Goal: Task Accomplishment & Management: Manage account settings

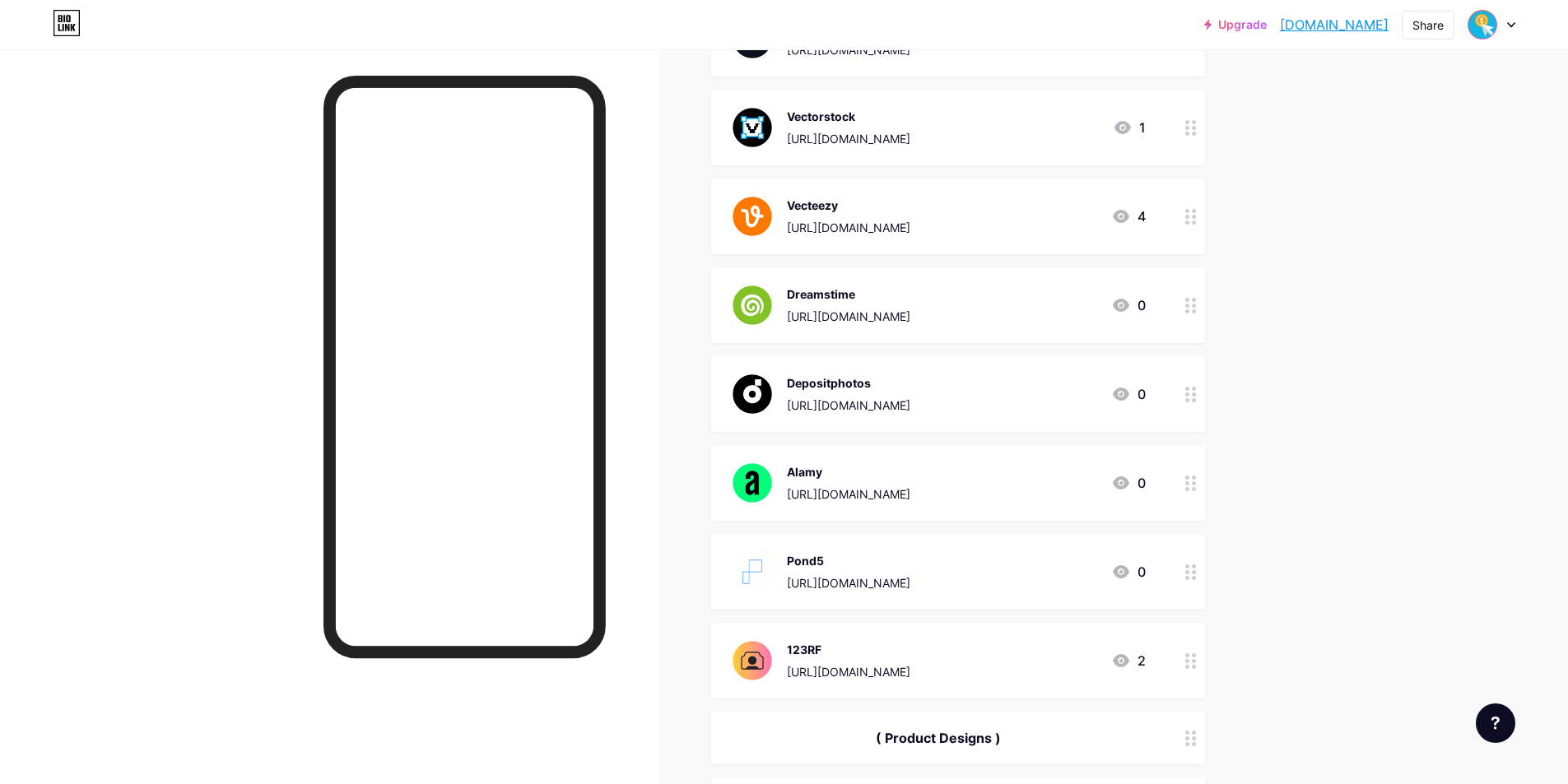
scroll to position [658, 0]
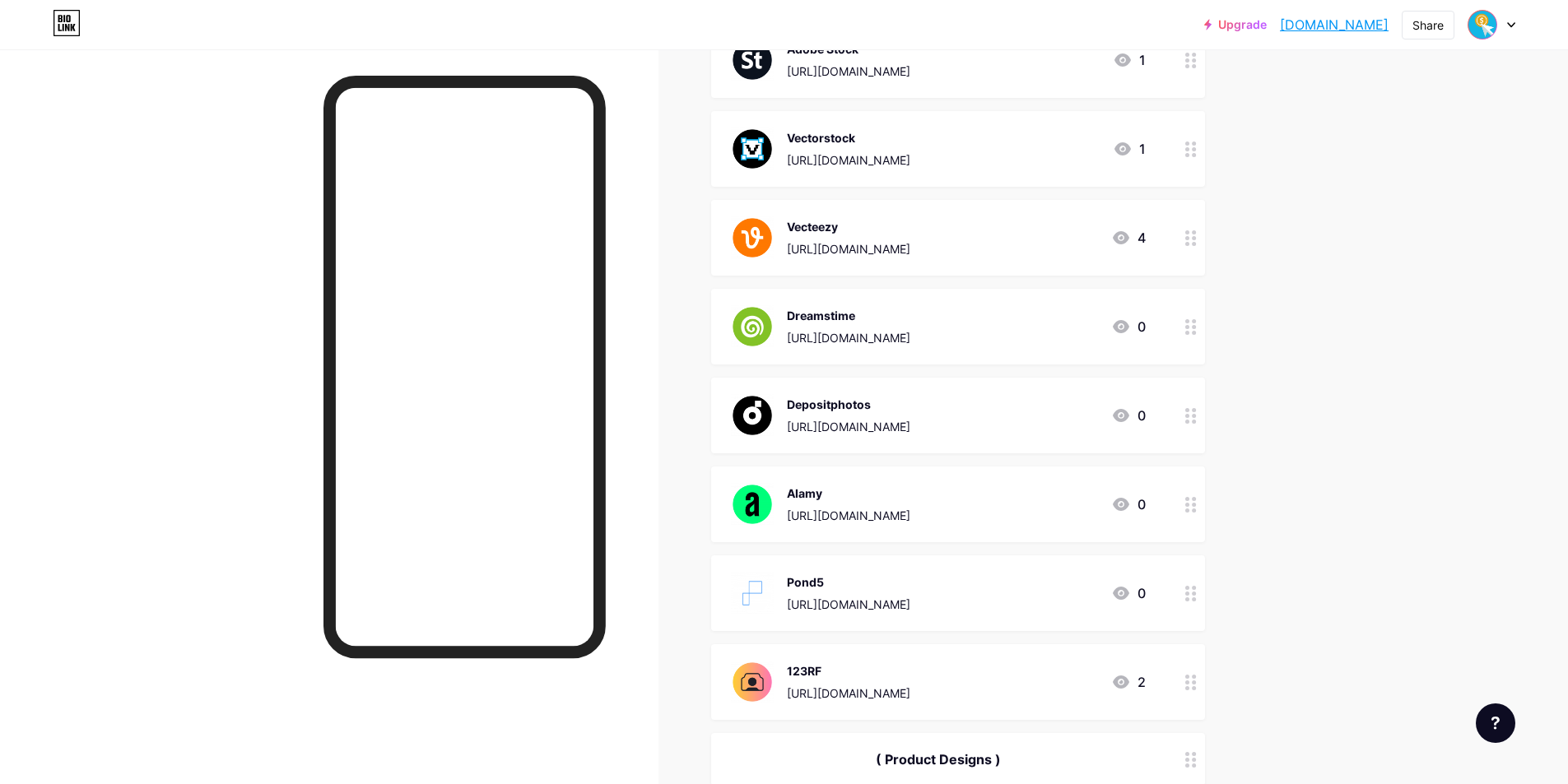
click at [1189, 334] on circle at bounding box center [1187, 333] width 4 height 4
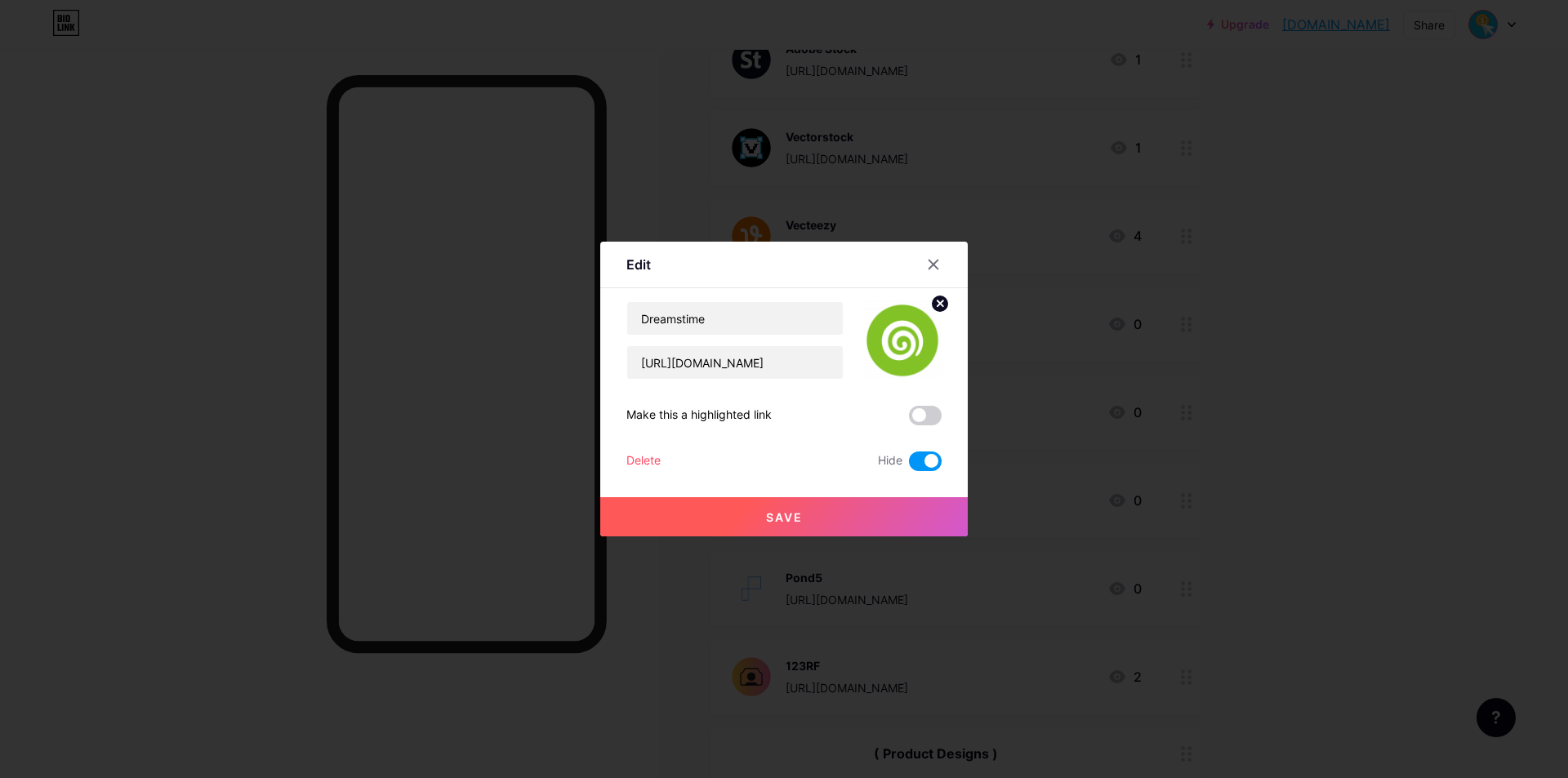
click at [925, 462] on span at bounding box center [925, 461] width 33 height 20
click at [909, 466] on input "checkbox" at bounding box center [909, 466] width 0 height 0
click at [887, 509] on button "Save" at bounding box center [784, 517] width 368 height 39
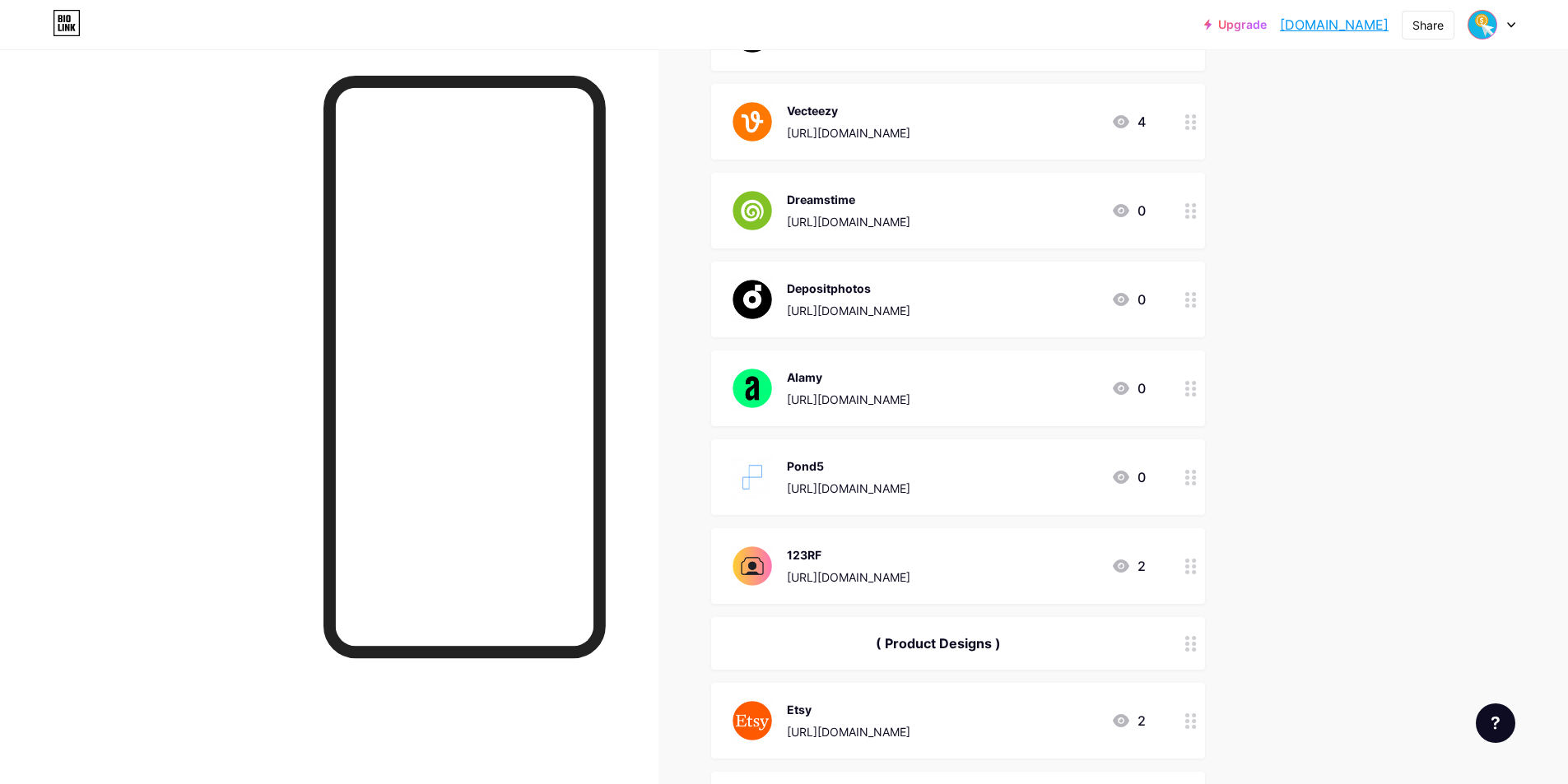
scroll to position [905, 0]
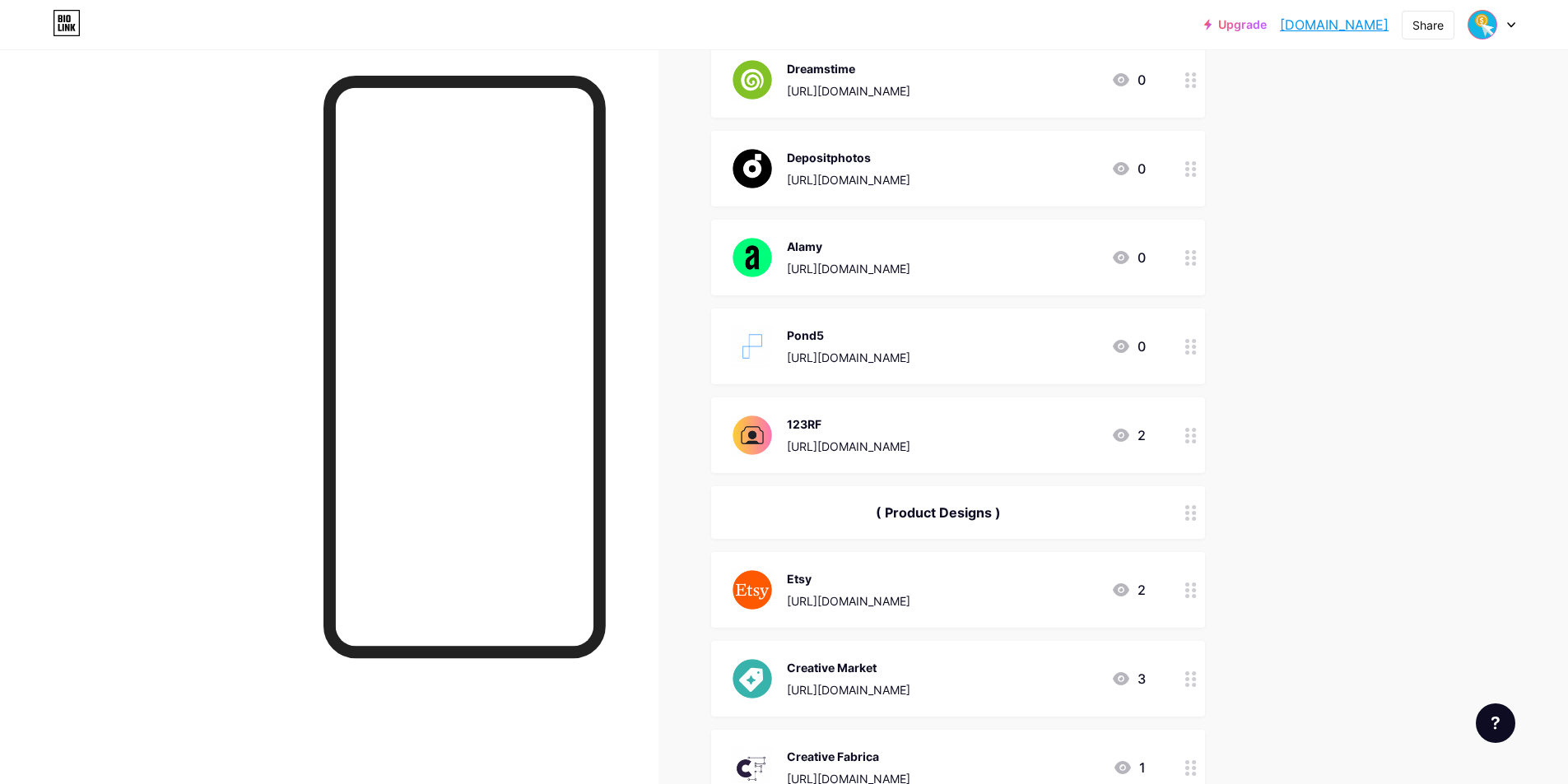
click at [1189, 341] on circle at bounding box center [1187, 341] width 4 height 4
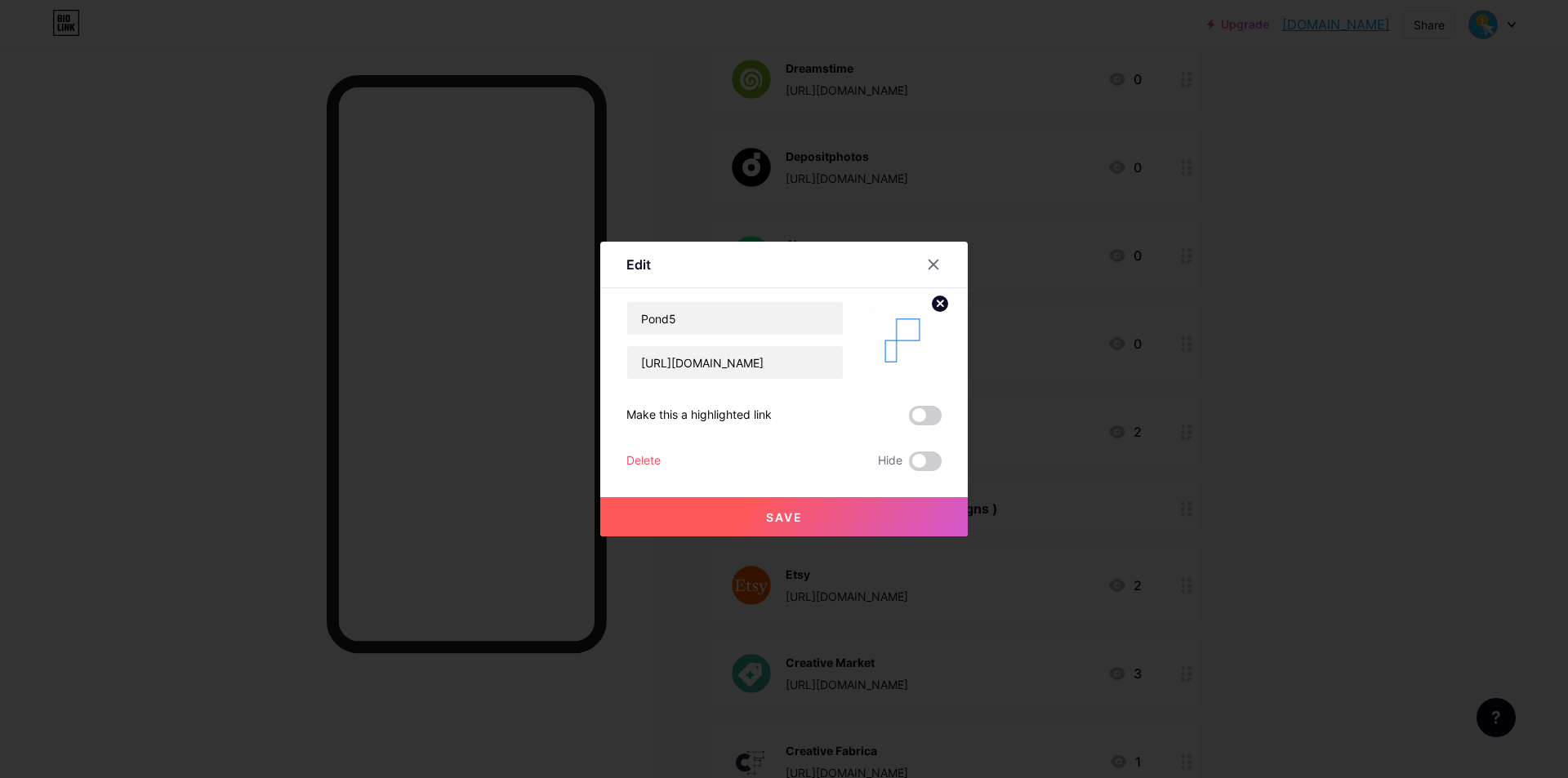
click at [938, 309] on circle at bounding box center [940, 303] width 18 height 18
click at [901, 342] on rect at bounding box center [899, 328] width 26 height 26
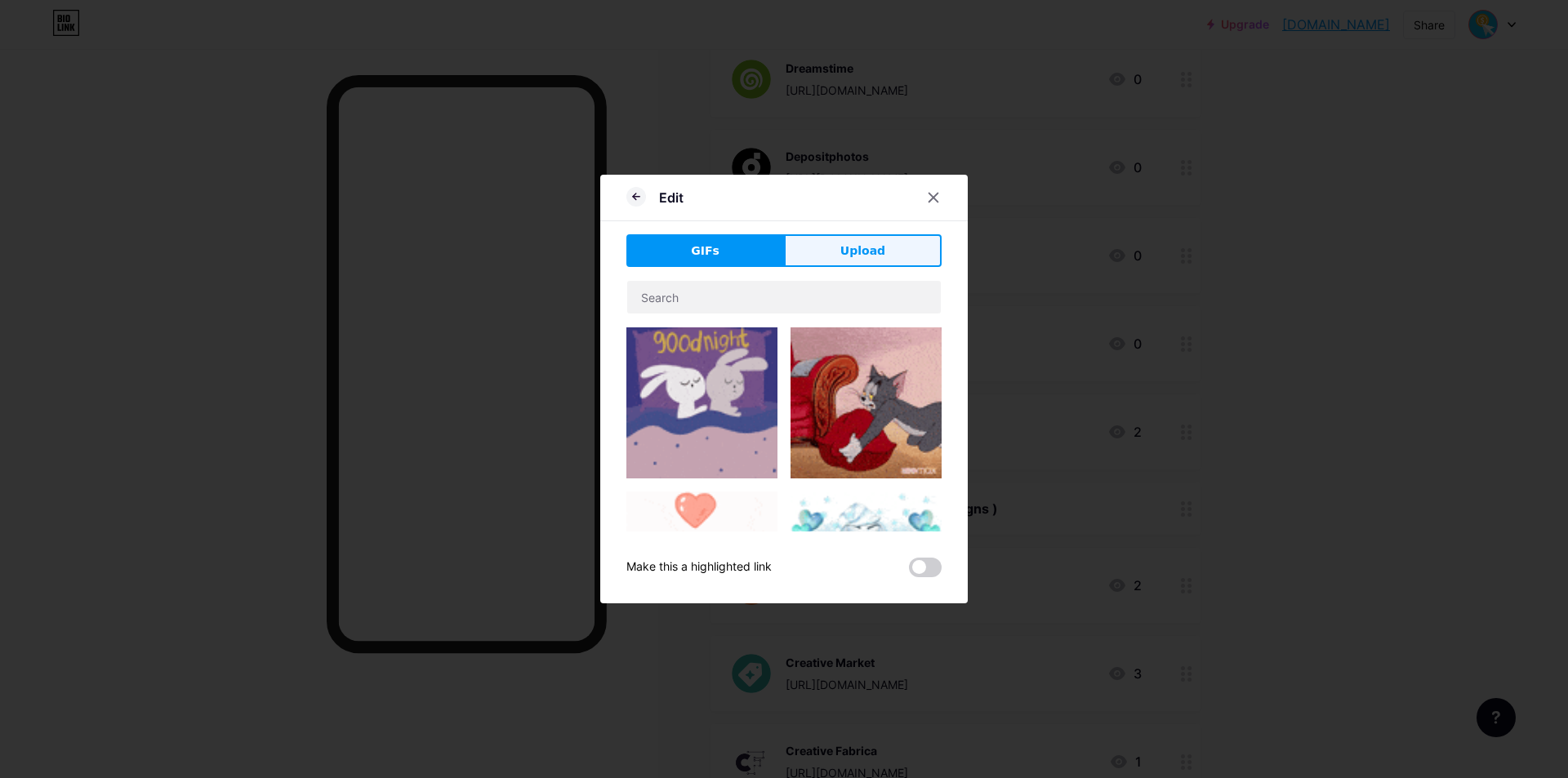
click at [864, 260] on button "Upload" at bounding box center [863, 251] width 158 height 33
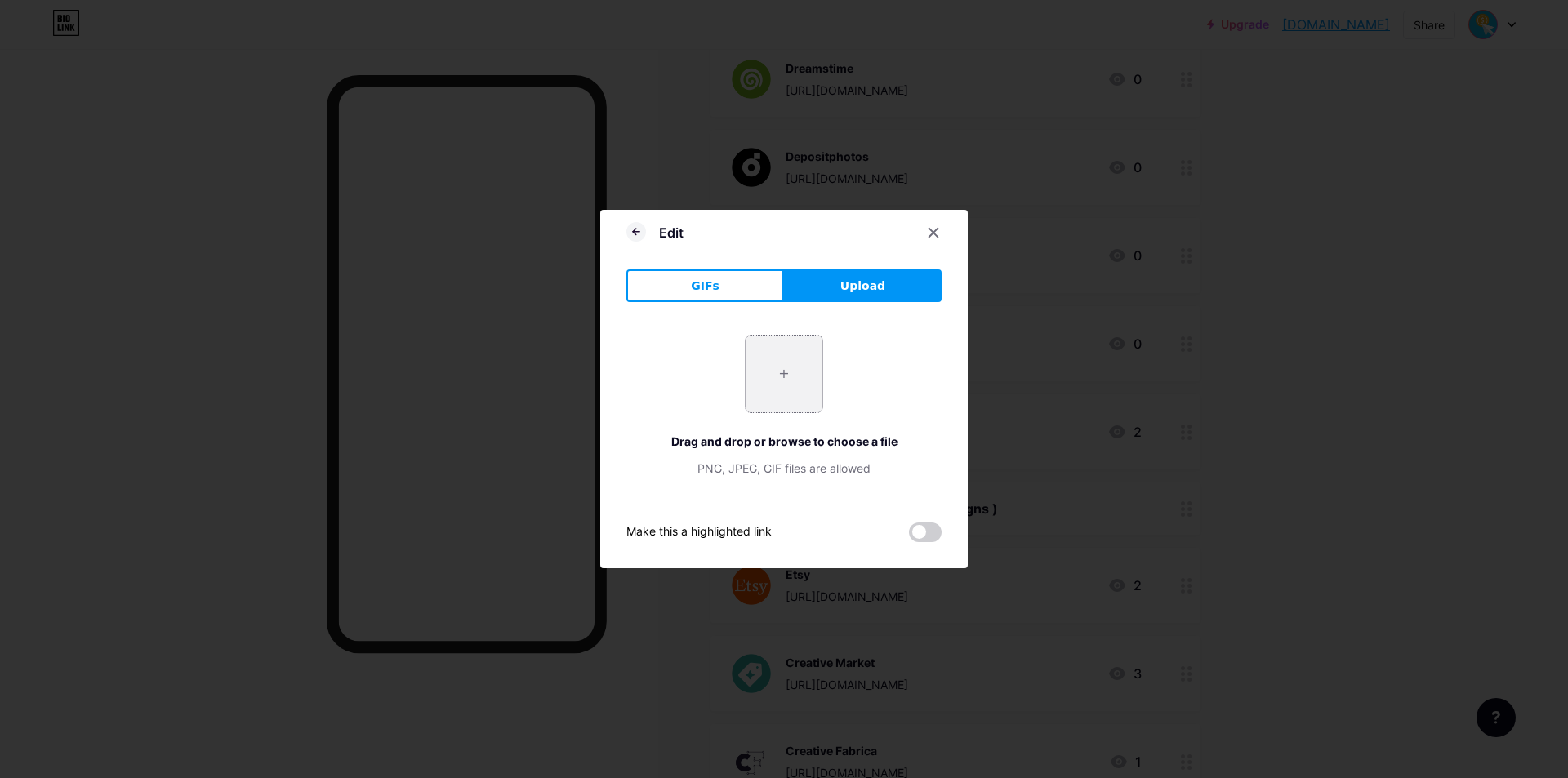
click at [810, 375] on input "file" at bounding box center [784, 374] width 77 height 77
type input "C:\fakepath\Pond5.png"
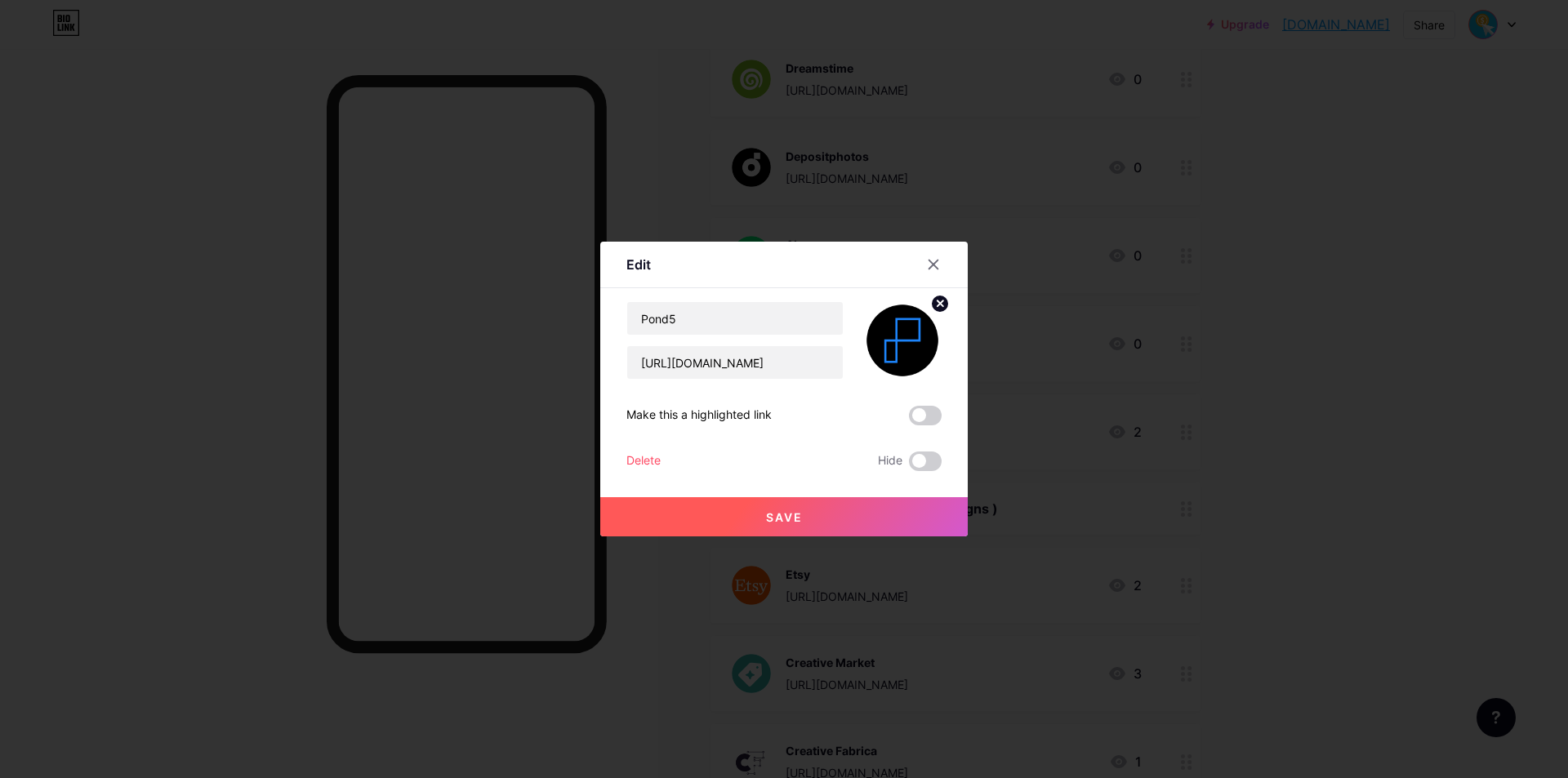
click at [844, 517] on button "Save" at bounding box center [784, 517] width 368 height 39
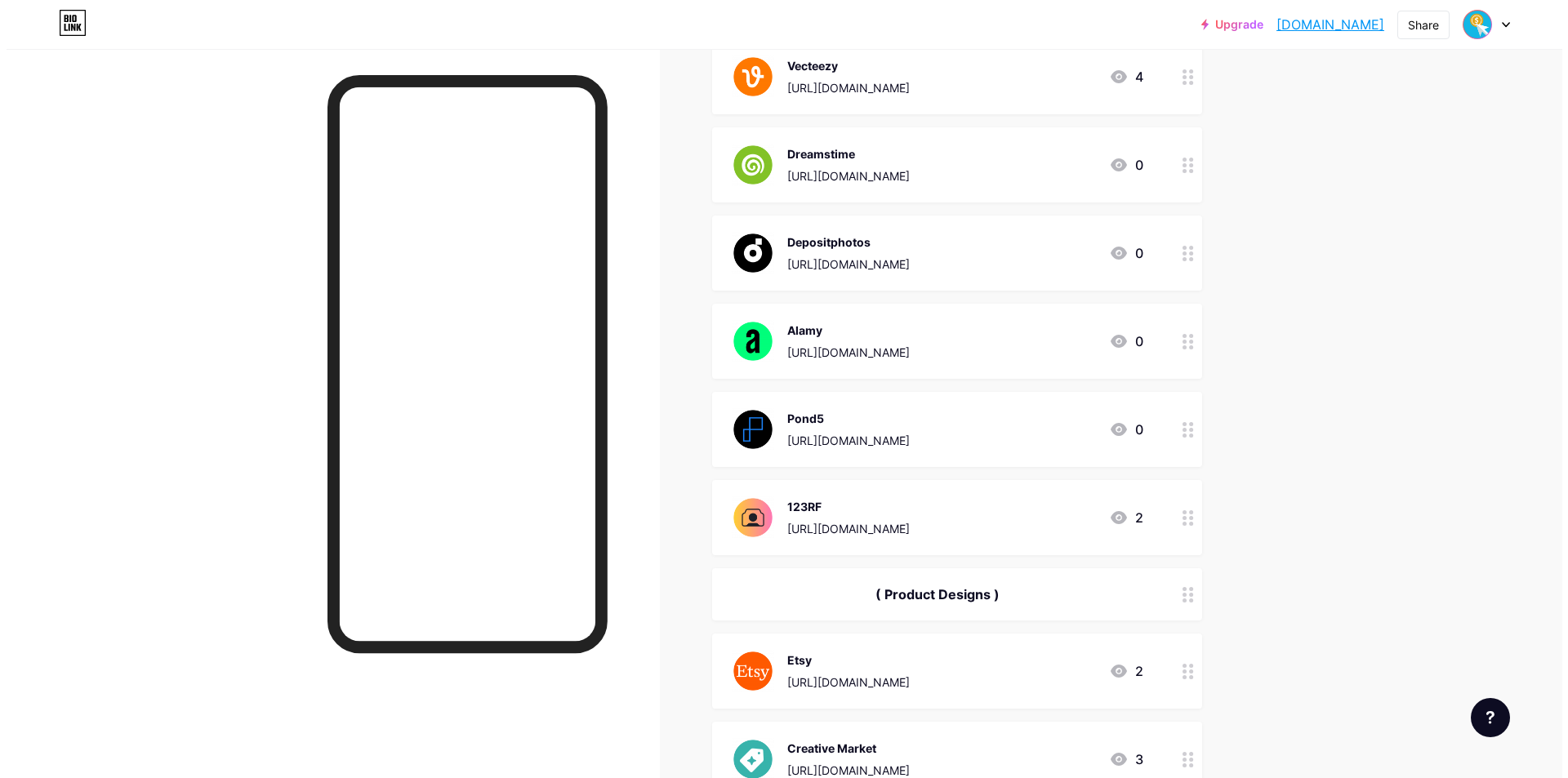
scroll to position [816, 0]
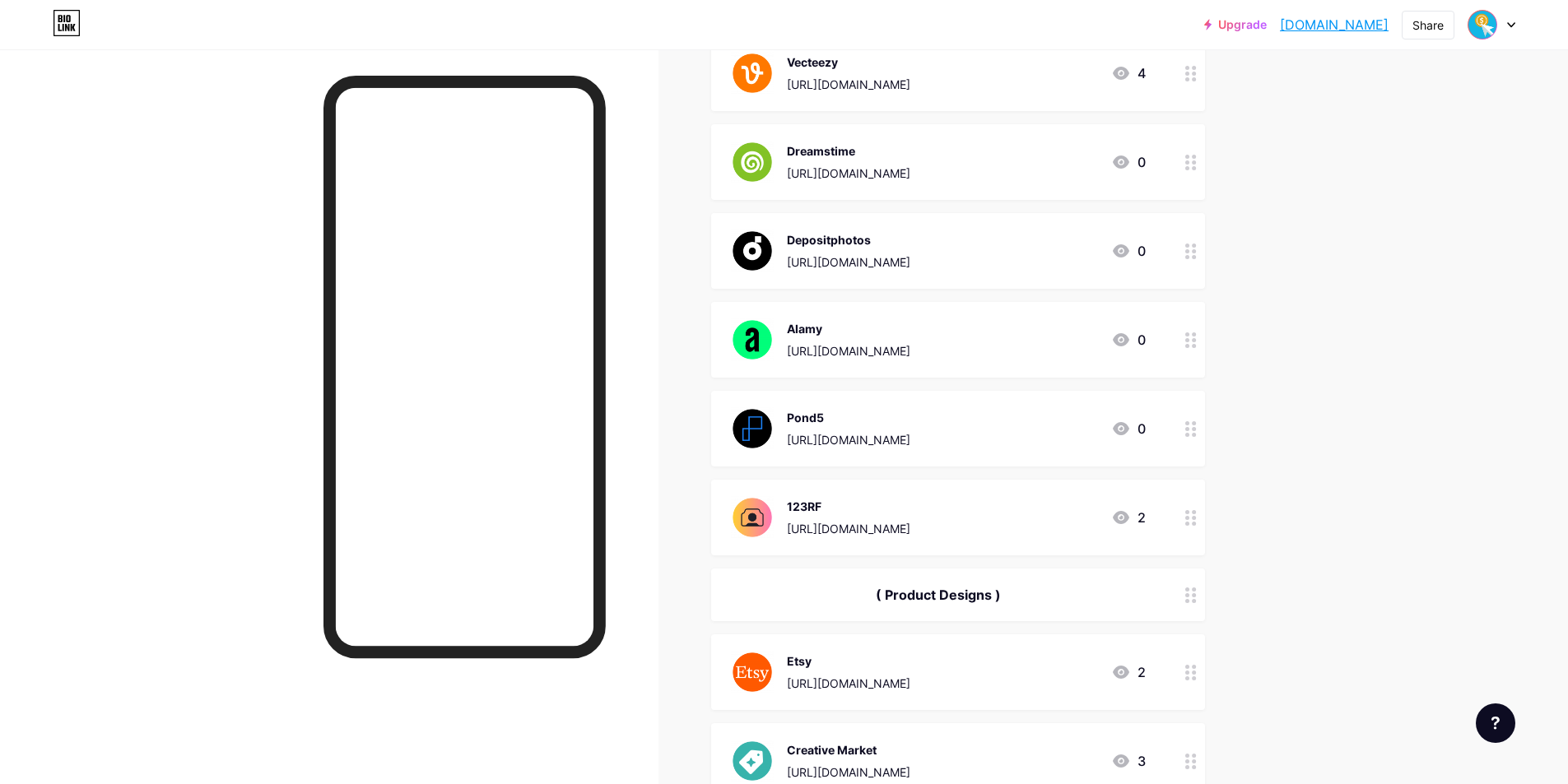
click at [1189, 334] on circle at bounding box center [1187, 334] width 4 height 4
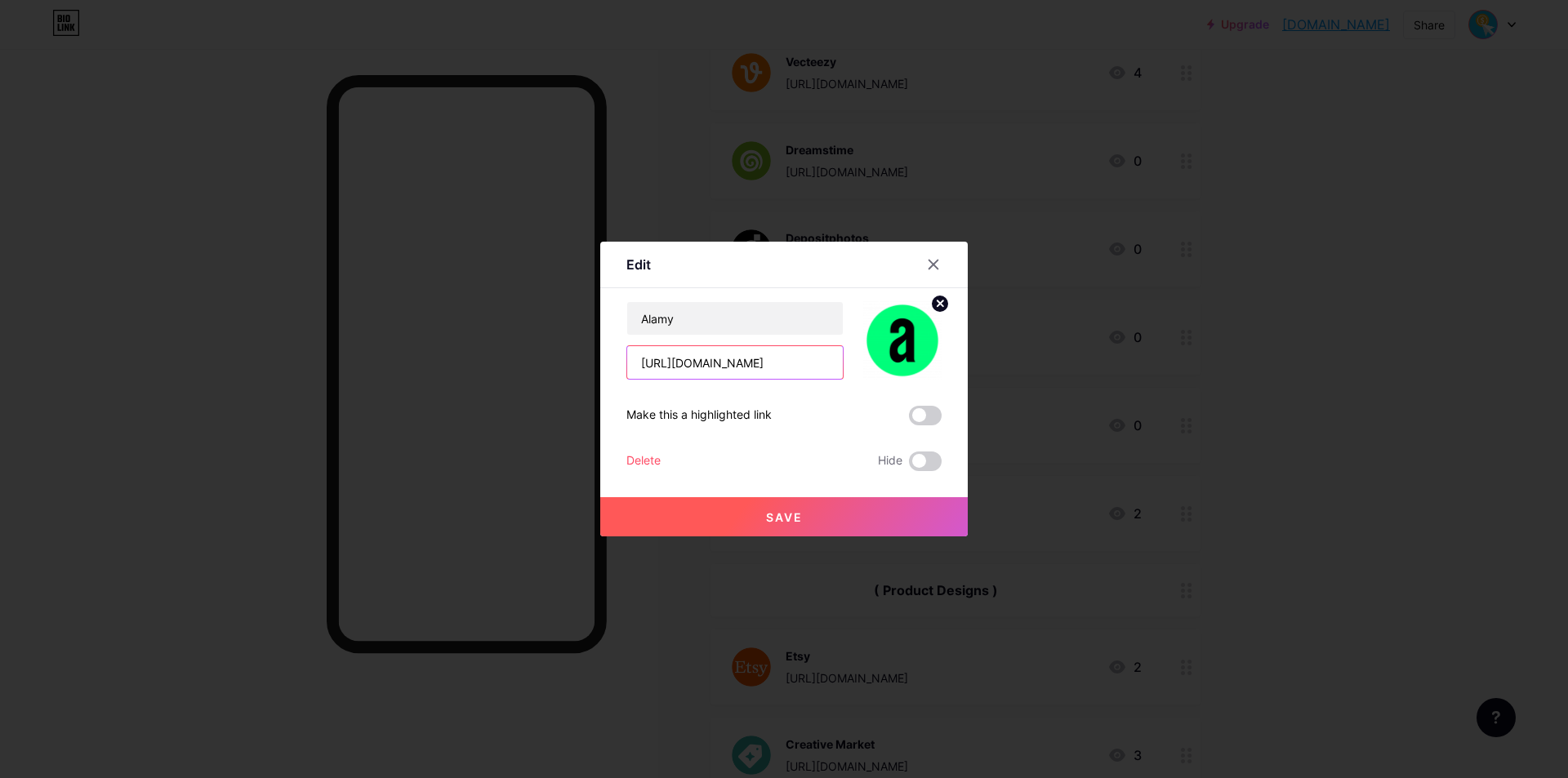
click at [782, 373] on input "https://www.alamy.com/" at bounding box center [735, 362] width 216 height 33
paste input "portfolio/1568007.html"
type input "[URL][DOMAIN_NAME]"
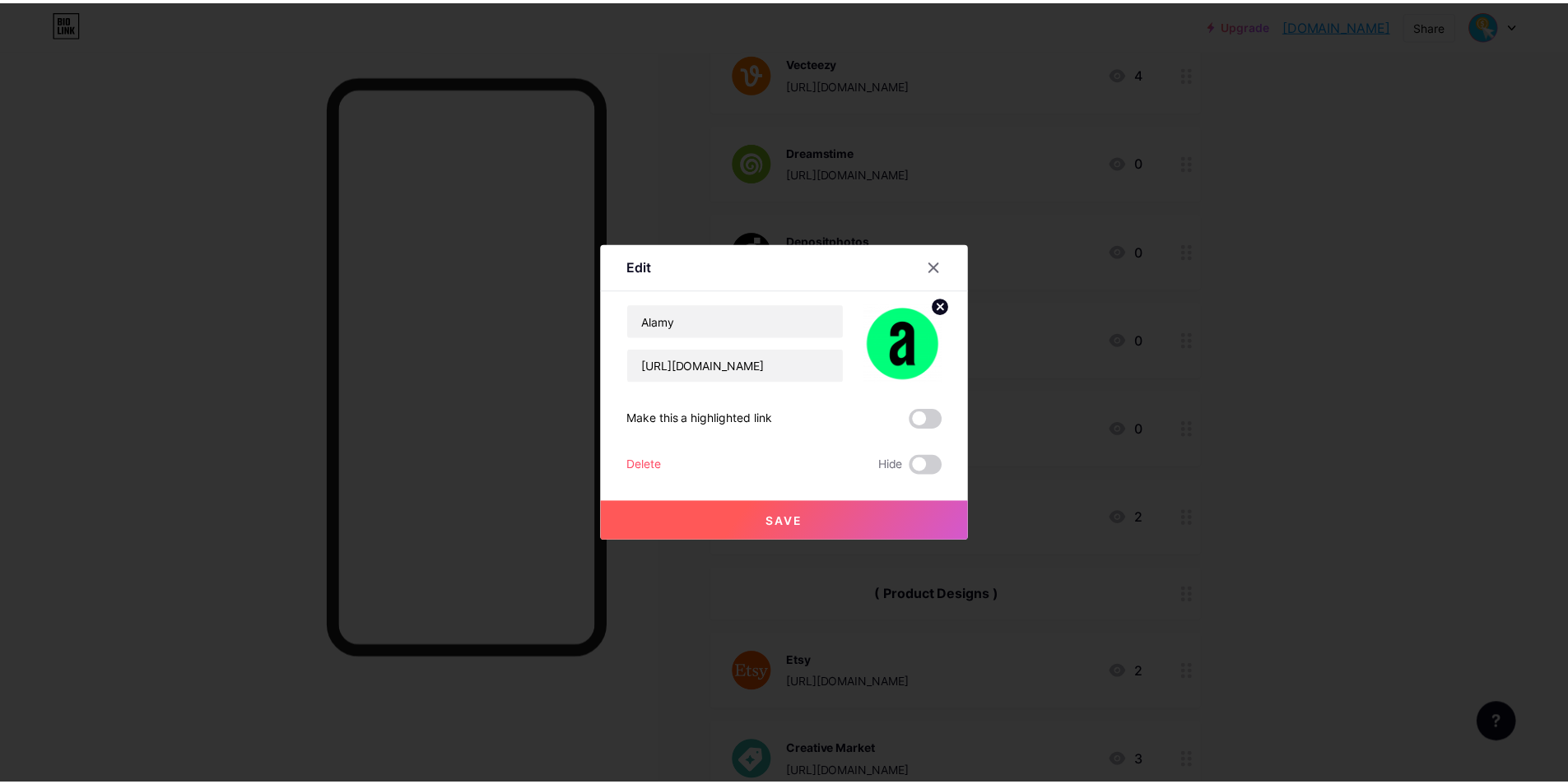
scroll to position [0, 0]
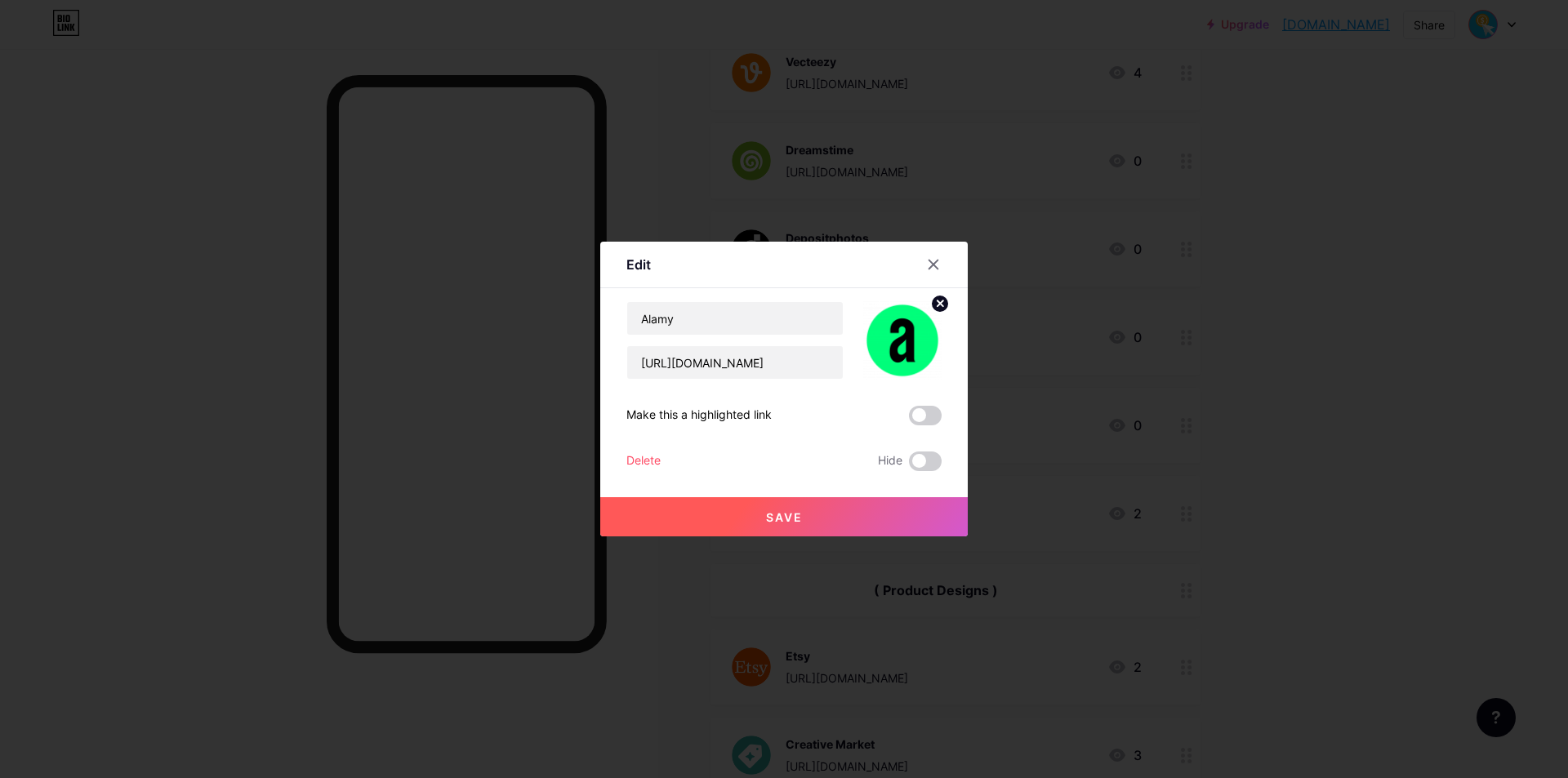
click at [792, 509] on button "Save" at bounding box center [784, 517] width 368 height 39
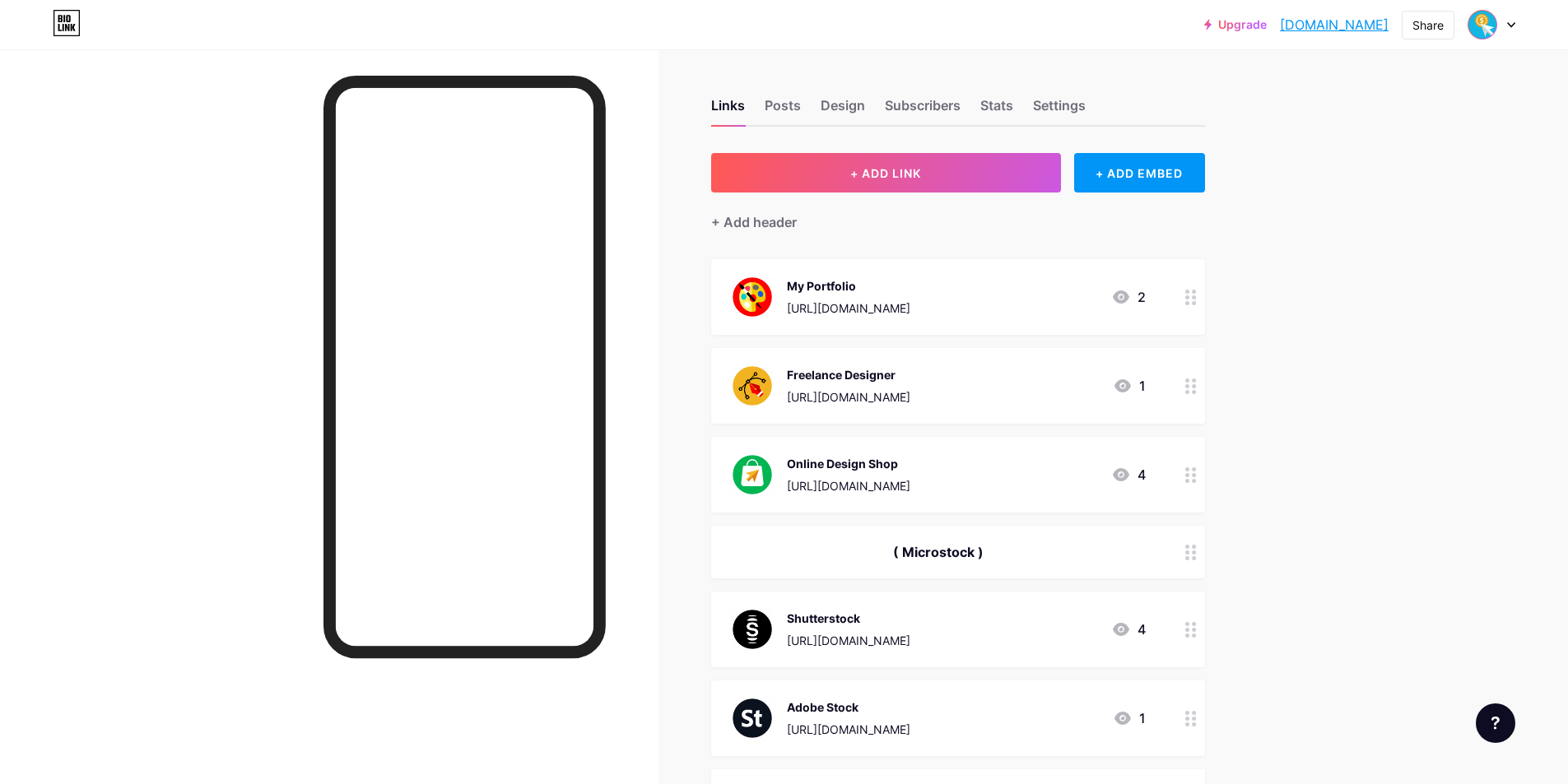
click at [1496, 24] on div at bounding box center [1482, 24] width 30 height 30
click at [1359, 228] on li "Logout" at bounding box center [1412, 230] width 204 height 44
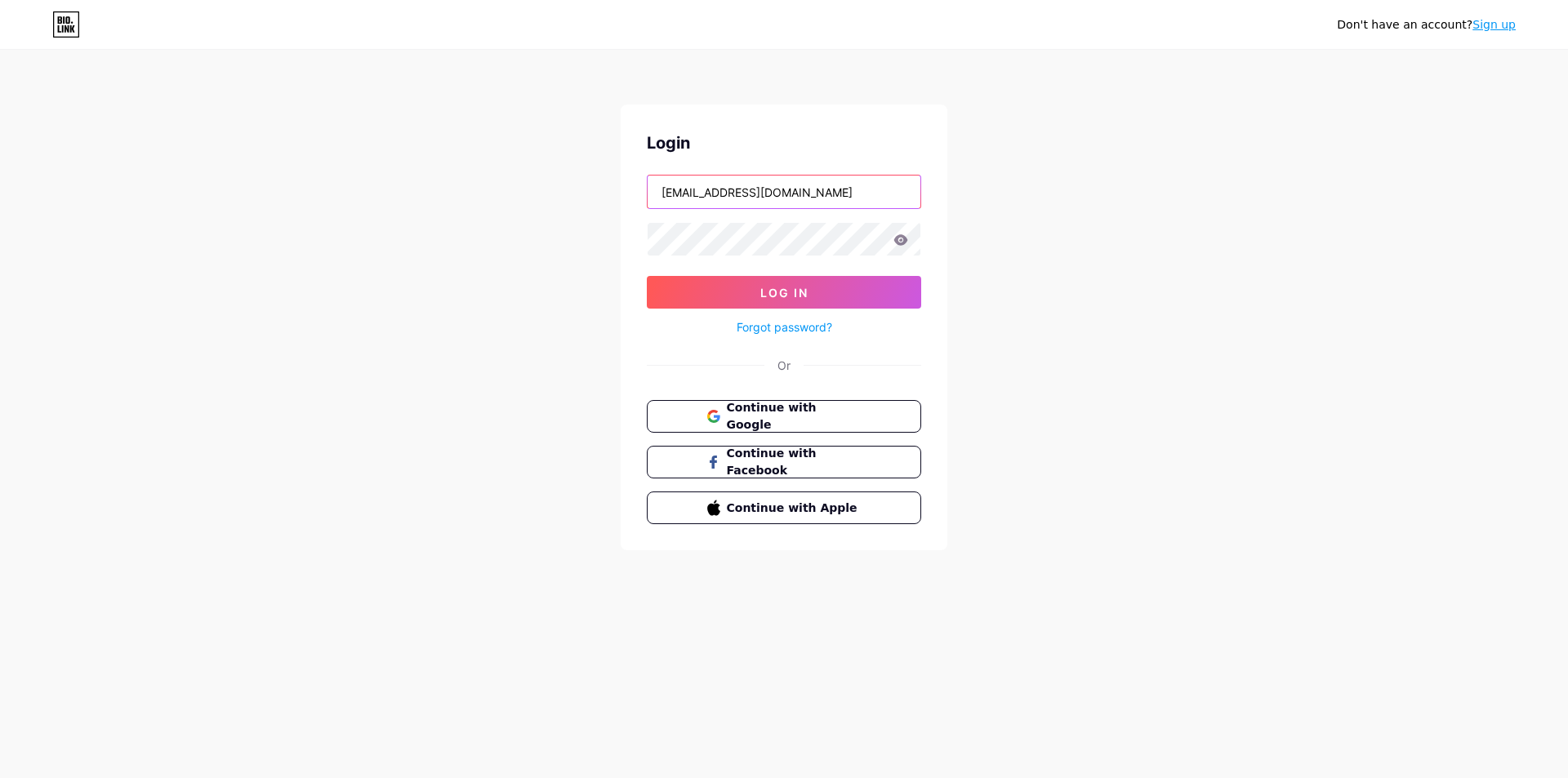
click at [789, 195] on input "[EMAIL_ADDRESS][DOMAIN_NAME]" at bounding box center [784, 192] width 273 height 33
type input "[EMAIL_ADDRESS][DOMAIN_NAME]"
click at [754, 294] on button "Log In" at bounding box center [784, 292] width 275 height 33
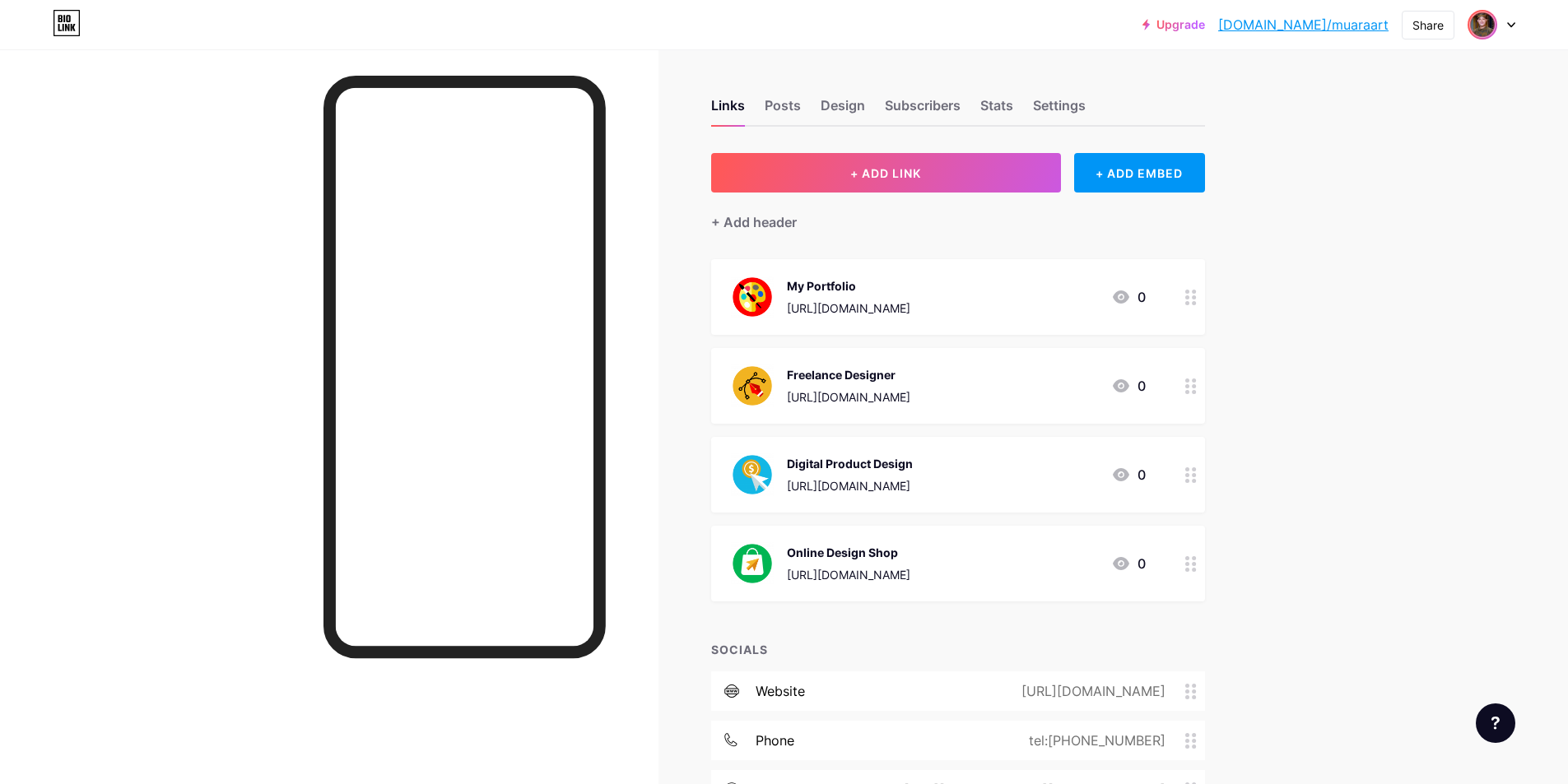
click at [1490, 24] on img at bounding box center [1482, 24] width 26 height 26
click at [1339, 234] on li "Logout" at bounding box center [1412, 230] width 204 height 44
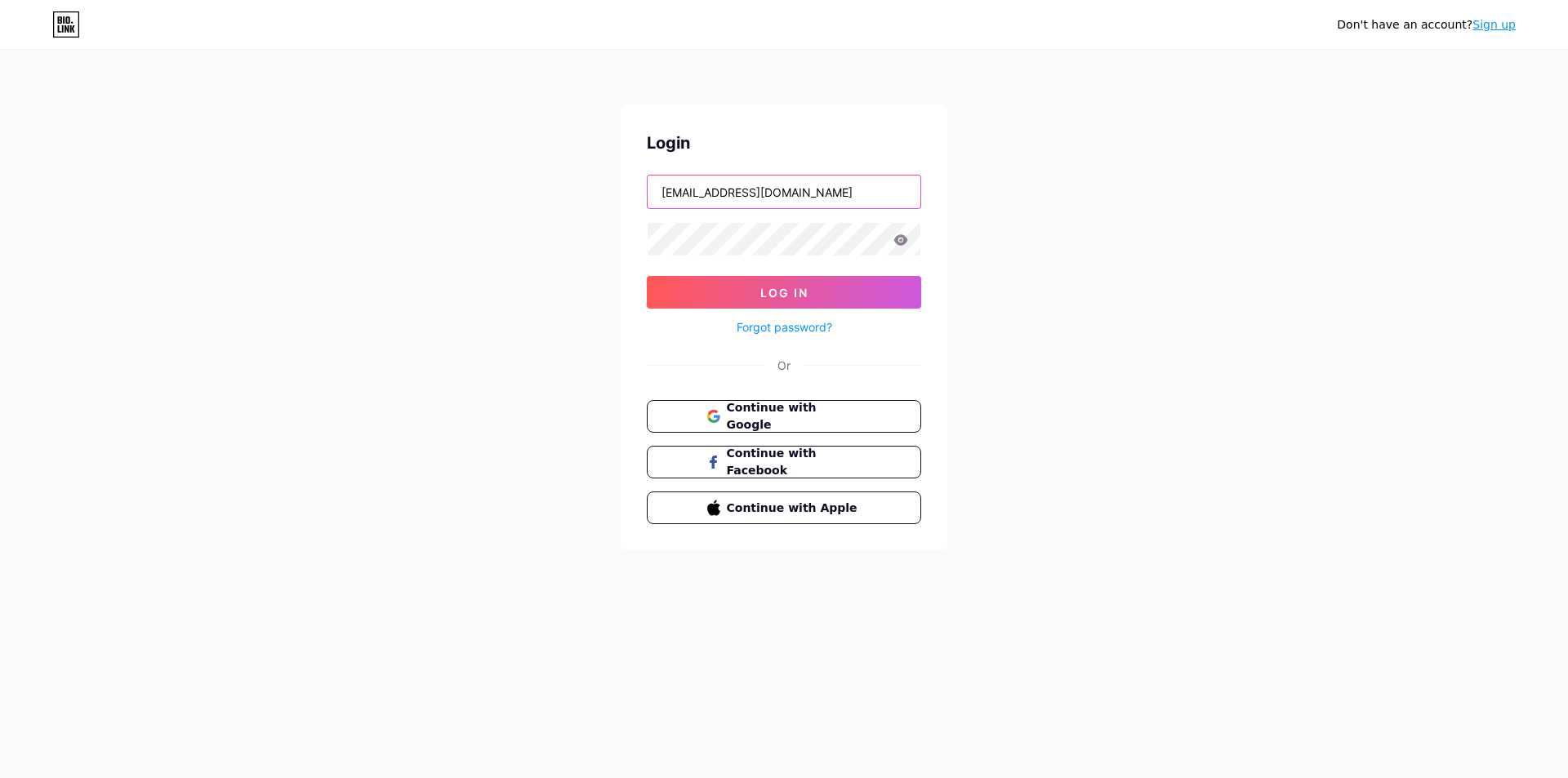
click at [800, 197] on input "wahyudisigit155@gmail.com" at bounding box center [784, 192] width 273 height 33
type input "gitacreative@gmail.com"
click at [785, 286] on span "Log In" at bounding box center [784, 293] width 48 height 14
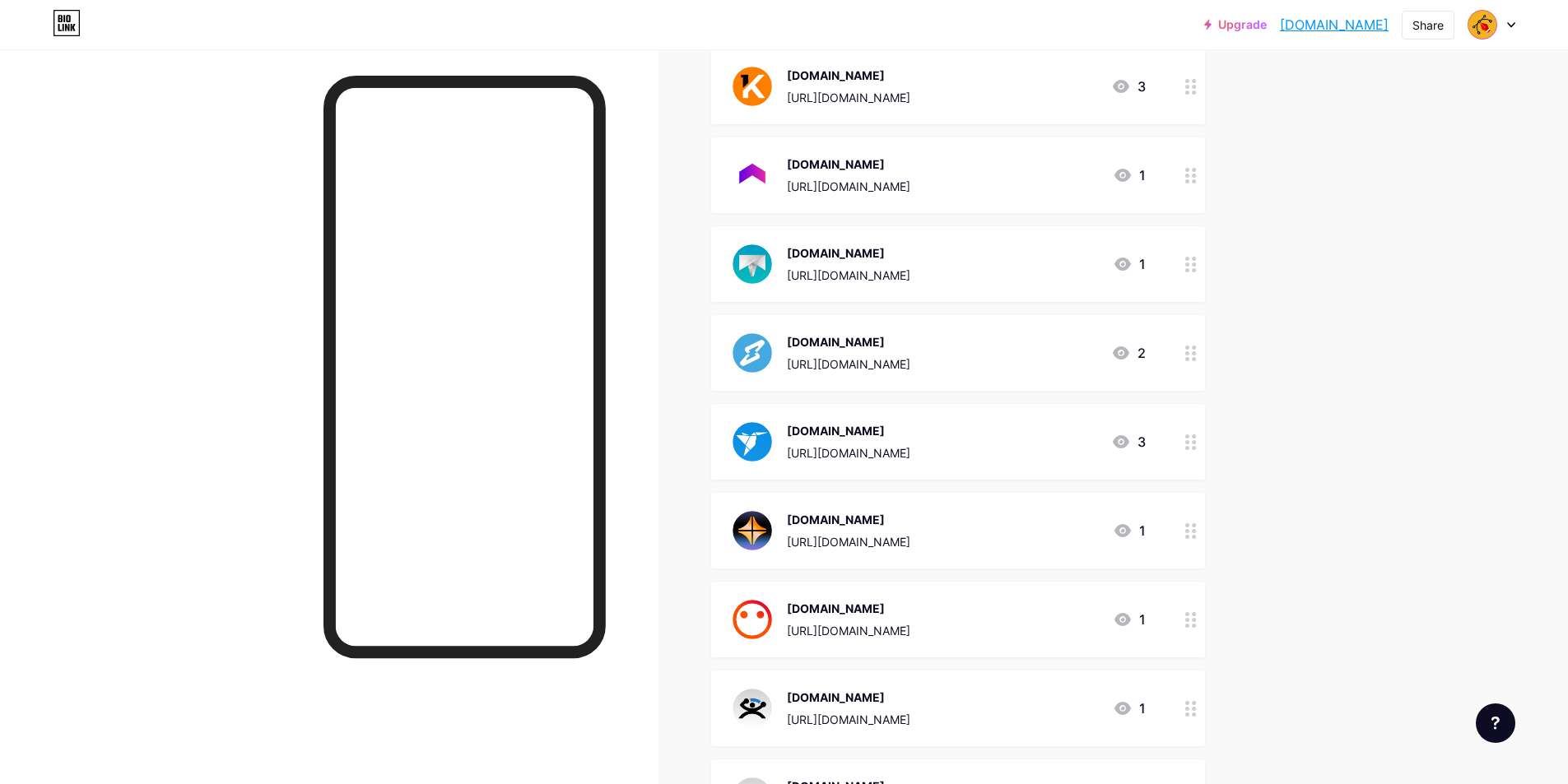
scroll to position [1317, 0]
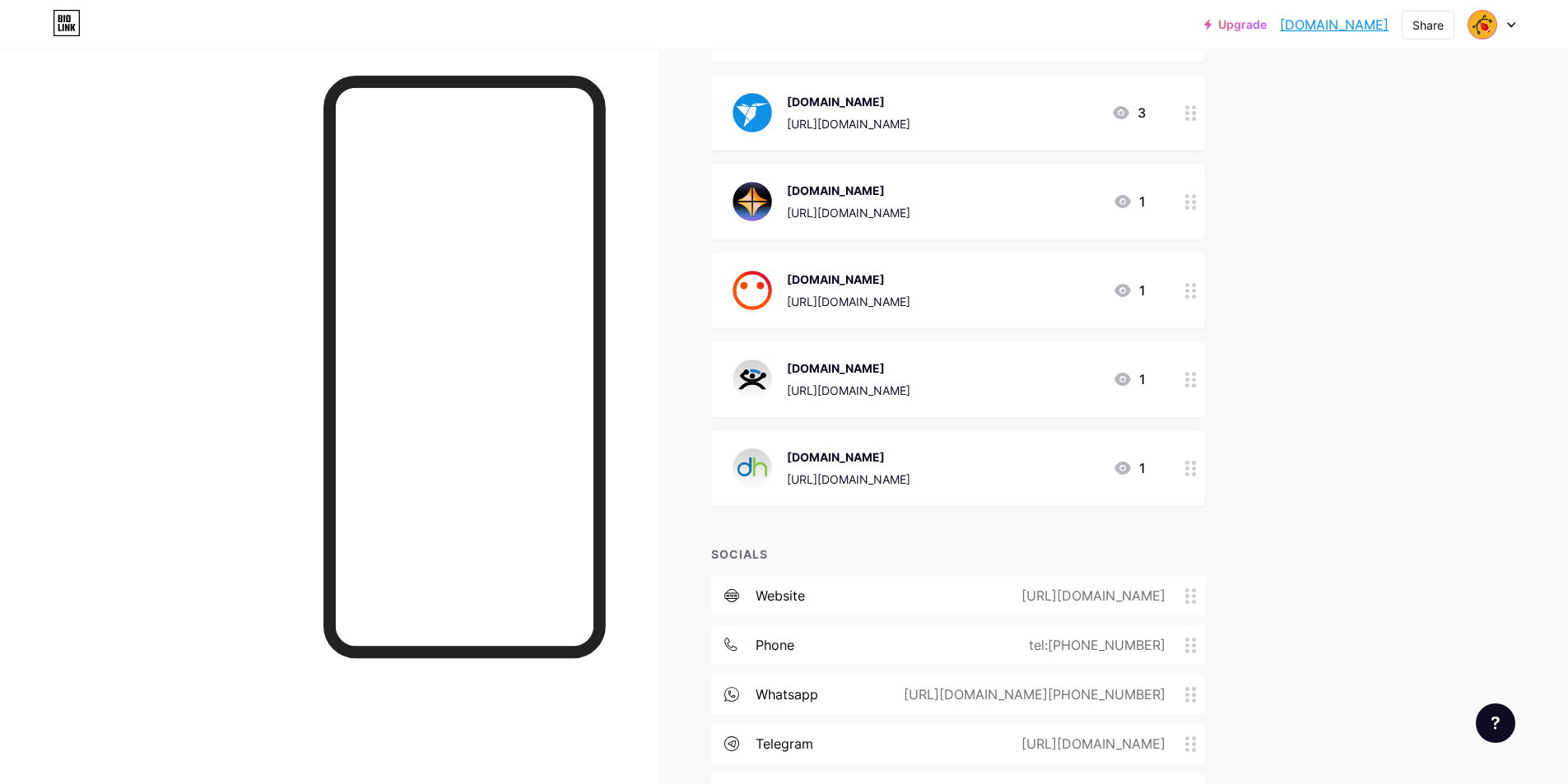
click at [1501, 26] on div at bounding box center [1491, 24] width 48 height 30
click at [1353, 227] on li "Logout" at bounding box center [1412, 230] width 204 height 44
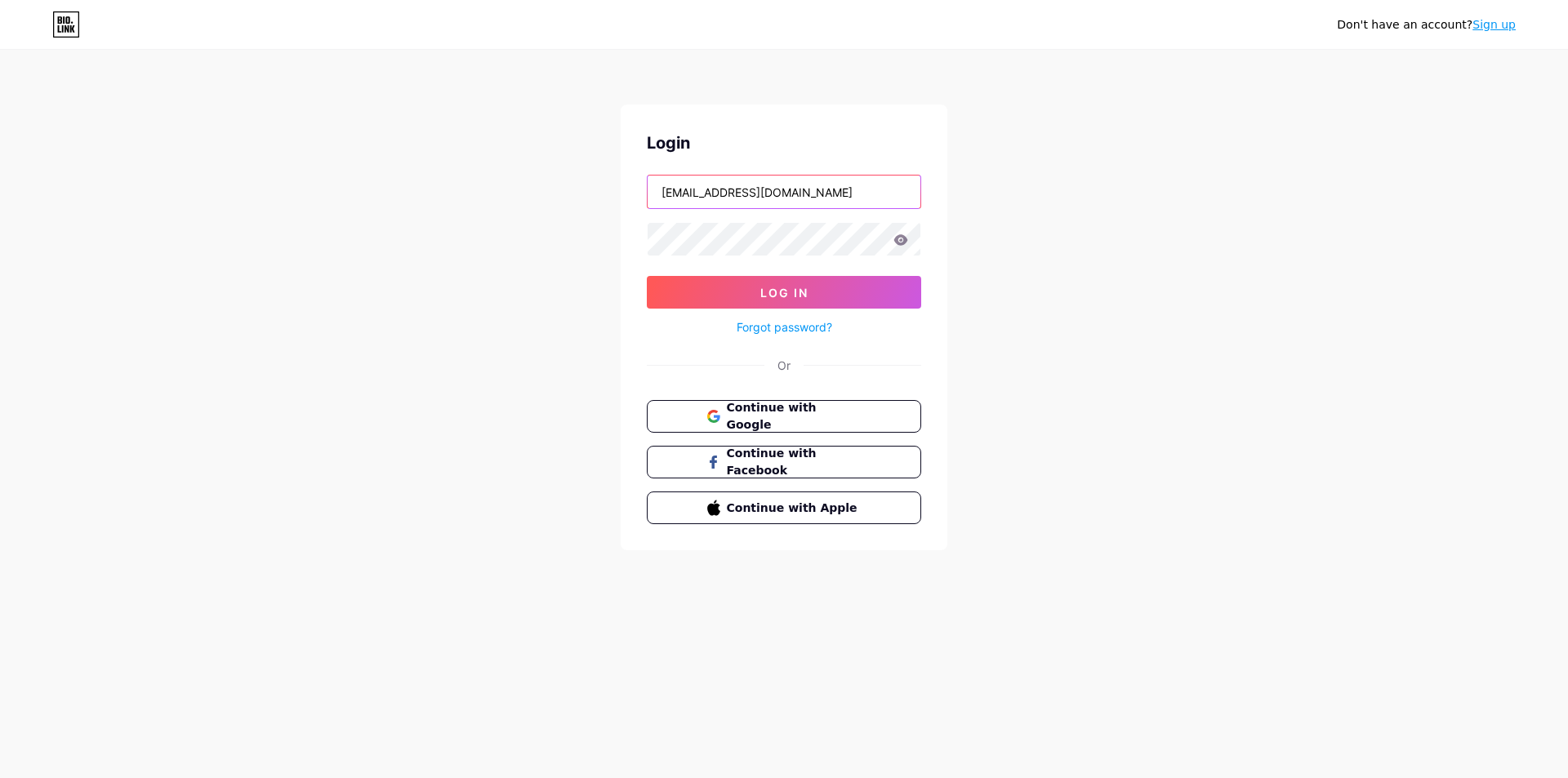
click at [792, 203] on input "gitacreative@gmail.com" at bounding box center [784, 192] width 273 height 33
type input "ritaagustiningrum28@gmail.com"
click at [787, 293] on span "Log In" at bounding box center [784, 293] width 48 height 14
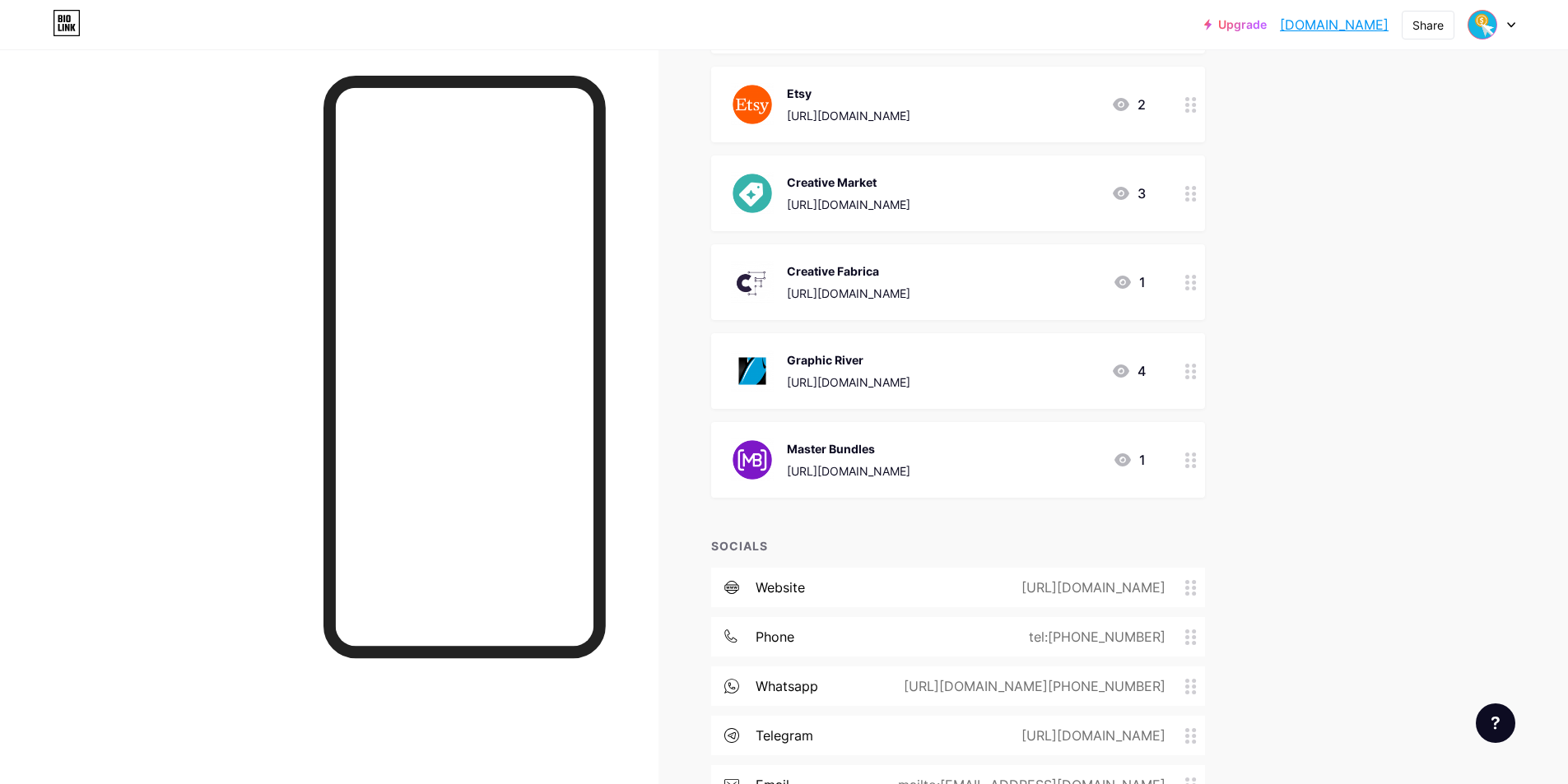
scroll to position [1399, 0]
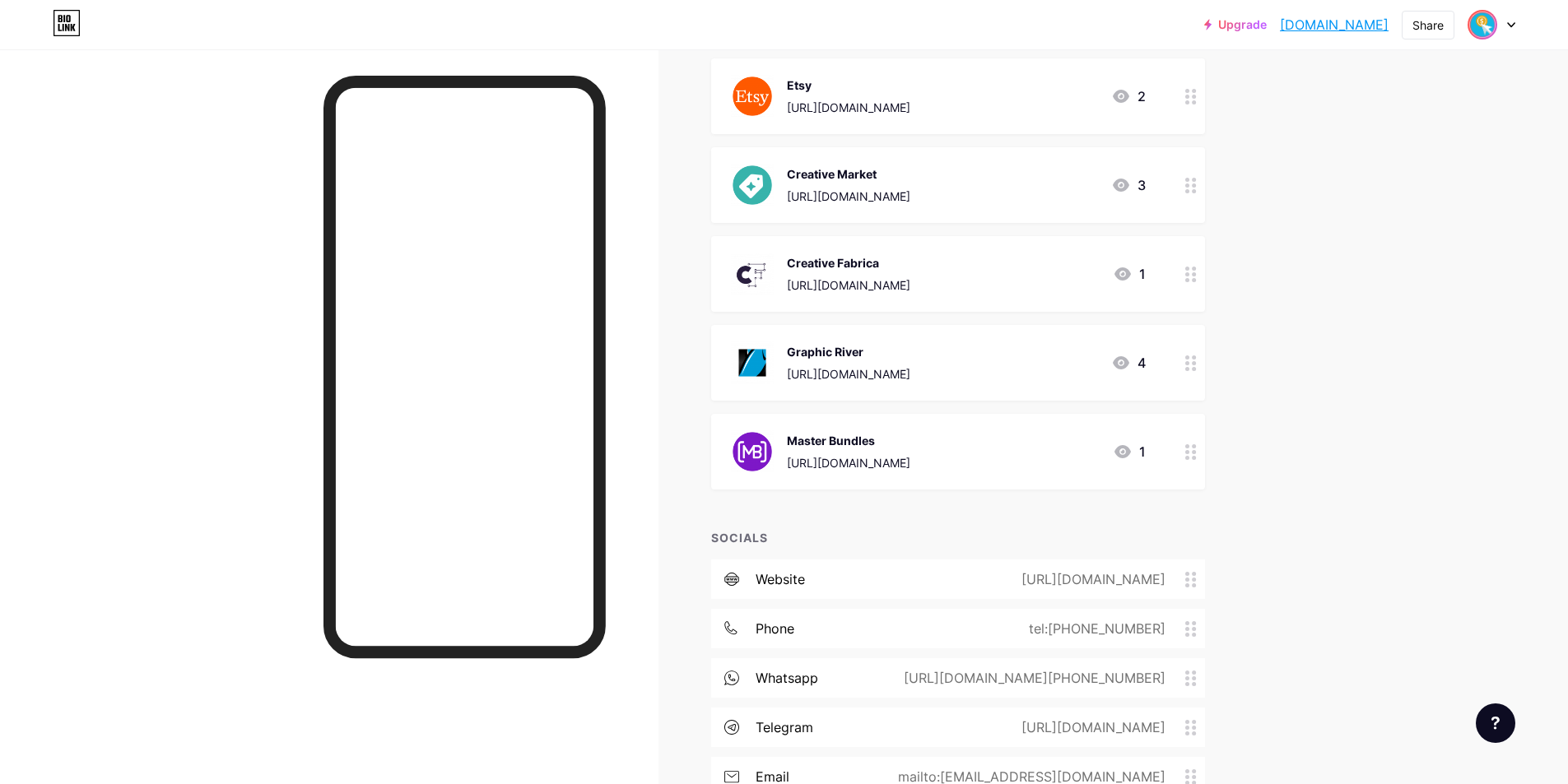
click at [1487, 21] on img at bounding box center [1482, 24] width 26 height 26
click at [1346, 227] on li "Logout" at bounding box center [1412, 230] width 204 height 44
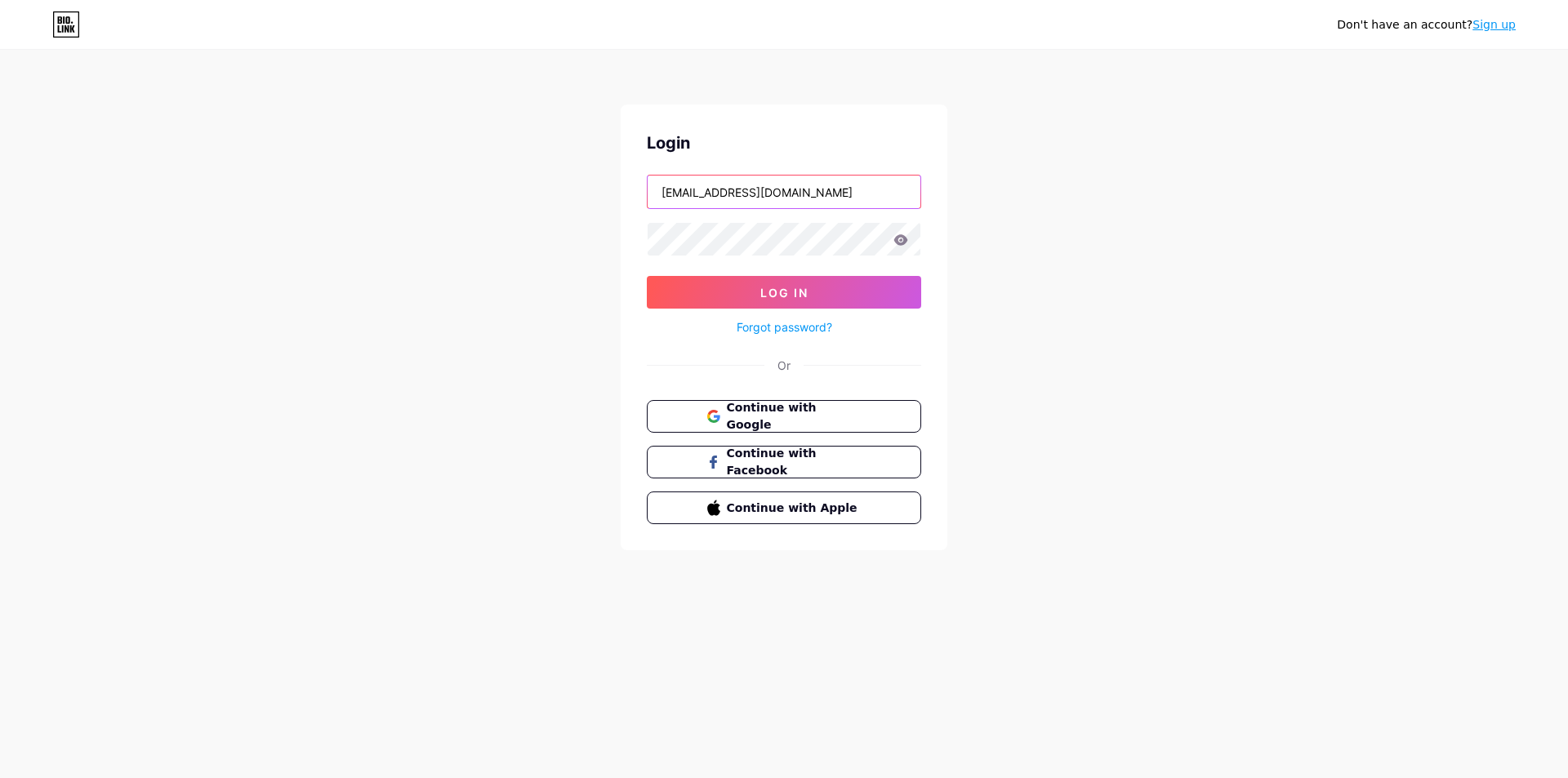
click at [817, 193] on input "ritaagustiningrum28@gmail.com" at bounding box center [784, 192] width 273 height 33
type input "muaraart56@gmail.com"
click at [806, 292] on span "Log In" at bounding box center [784, 293] width 48 height 14
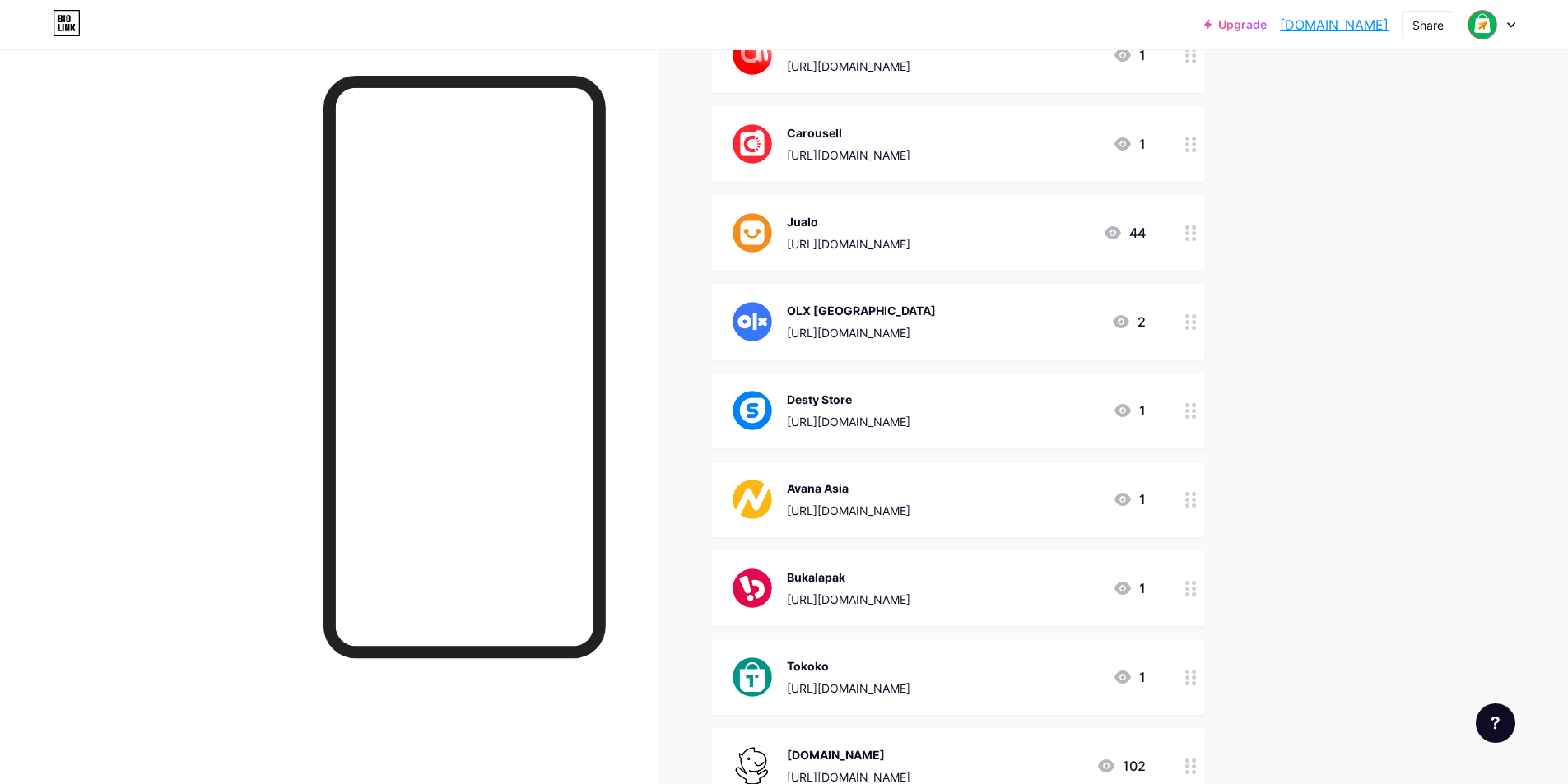
scroll to position [1114, 0]
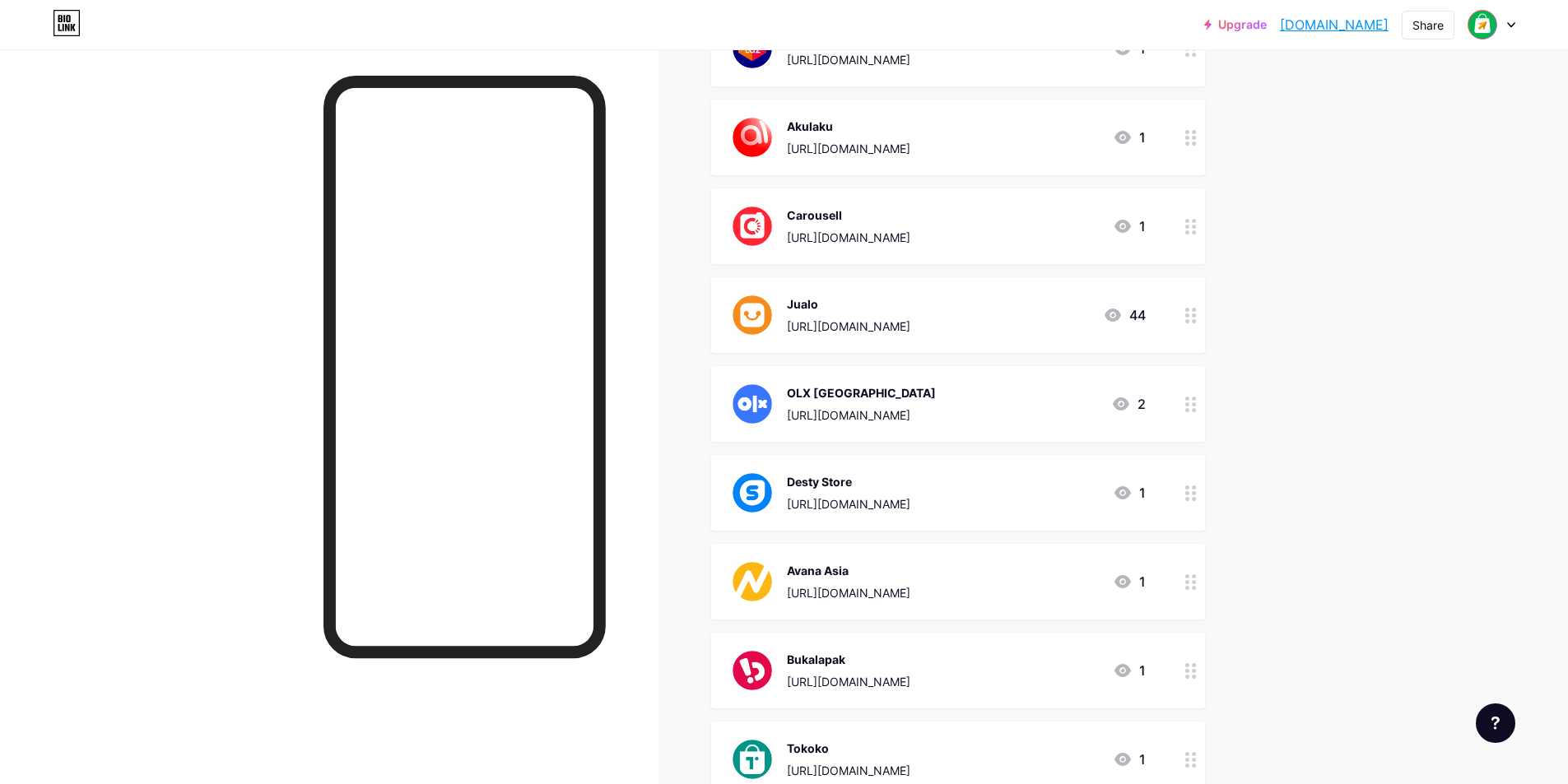
click at [1195, 144] on icon at bounding box center [1190, 138] width 12 height 15
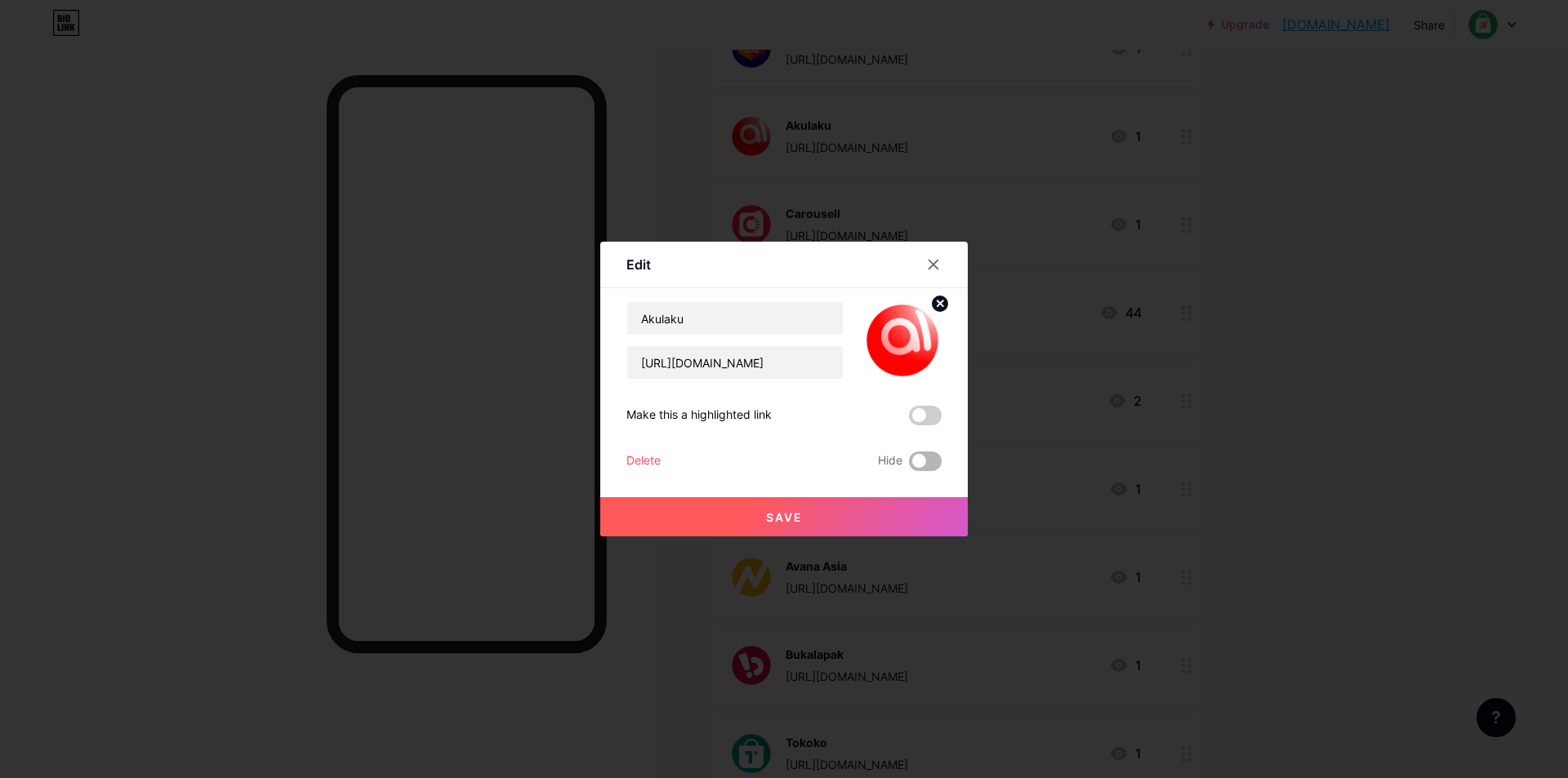
click at [933, 456] on span at bounding box center [925, 461] width 33 height 20
click at [909, 466] on input "checkbox" at bounding box center [909, 466] width 0 height 0
click at [900, 503] on button "Save" at bounding box center [784, 517] width 368 height 39
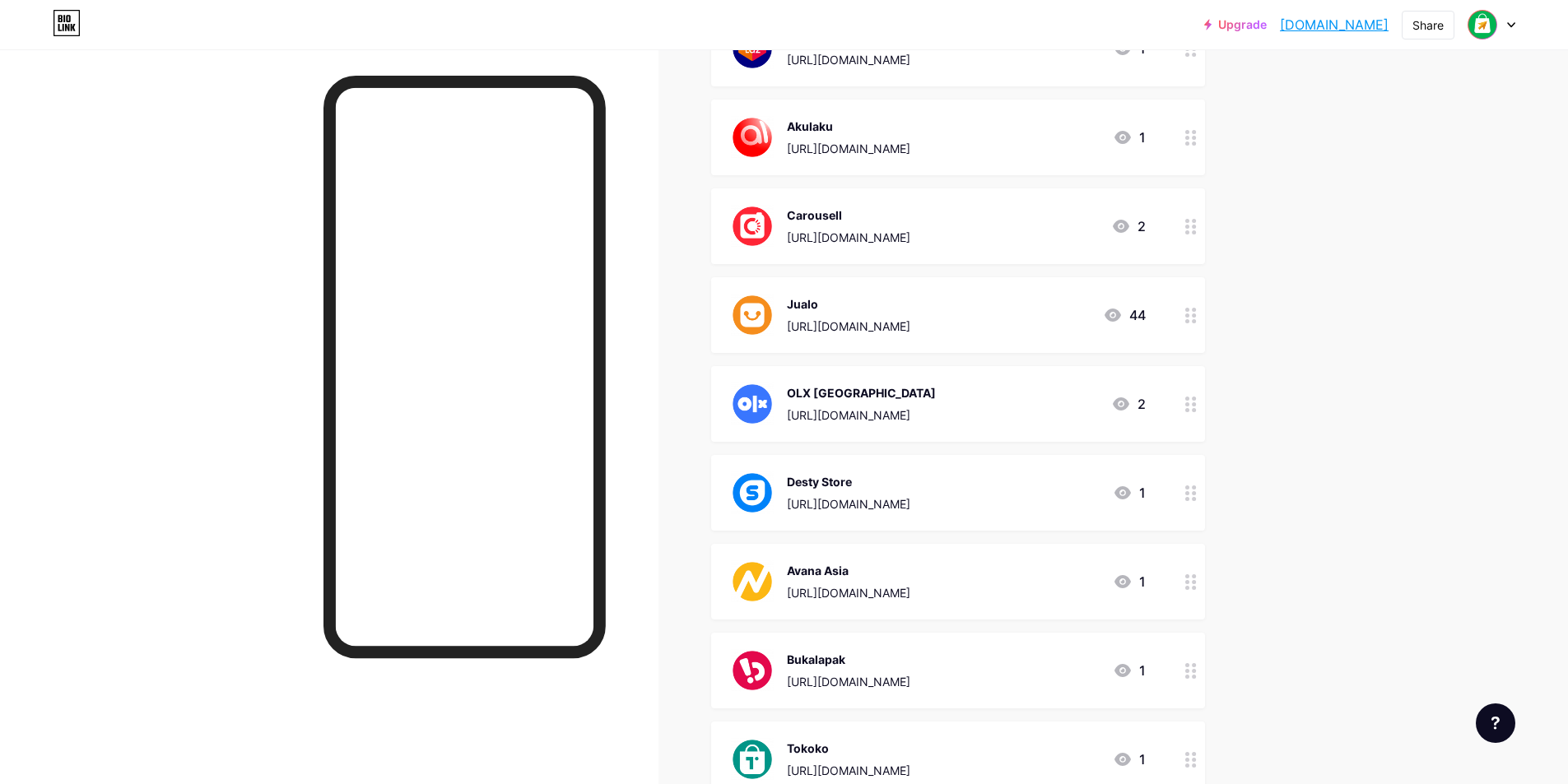
click at [1189, 232] on circle at bounding box center [1187, 232] width 4 height 4
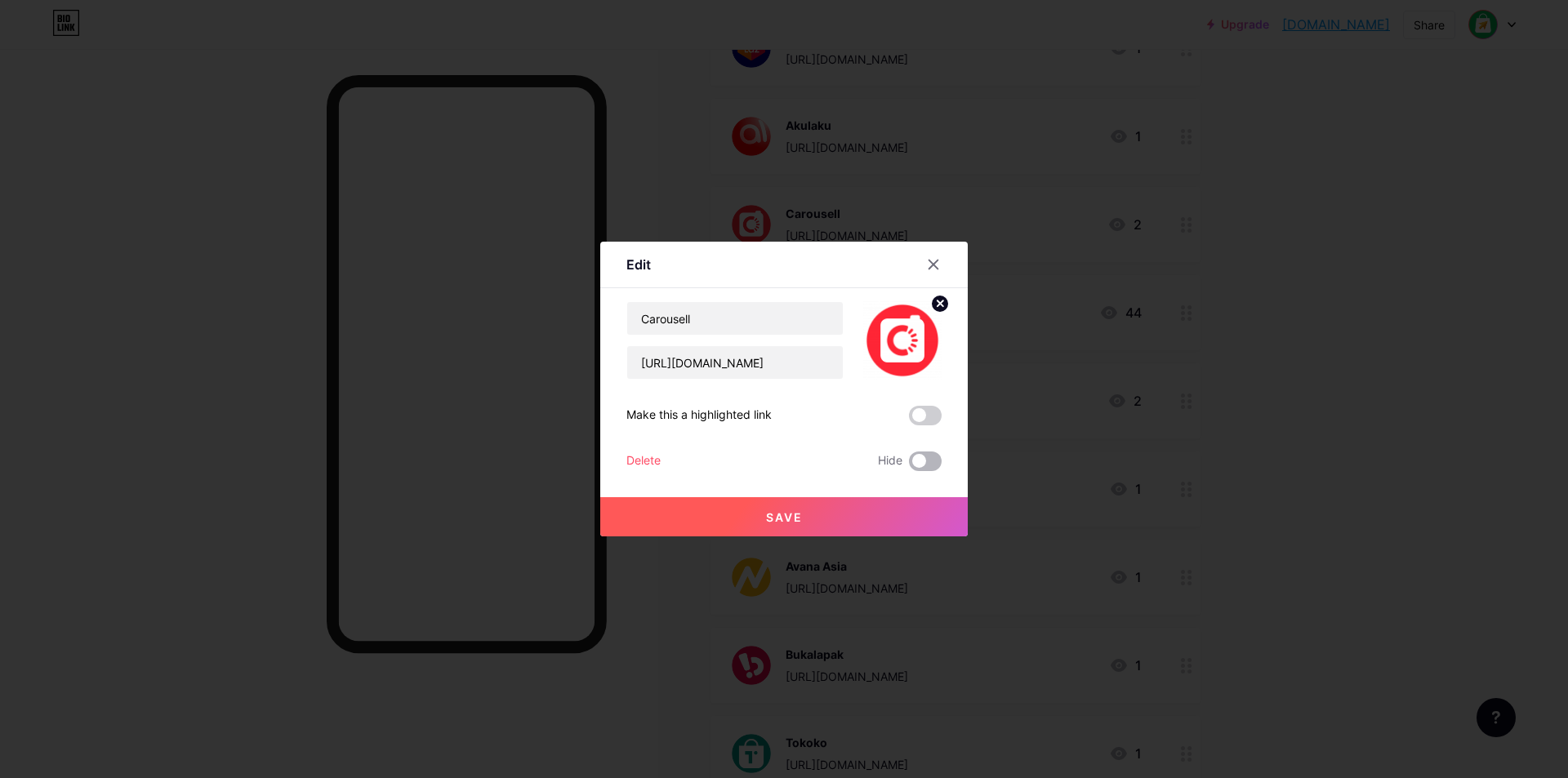
click at [927, 466] on span at bounding box center [925, 461] width 33 height 20
click at [909, 466] on input "checkbox" at bounding box center [909, 466] width 0 height 0
click at [890, 516] on button "Save" at bounding box center [784, 517] width 368 height 39
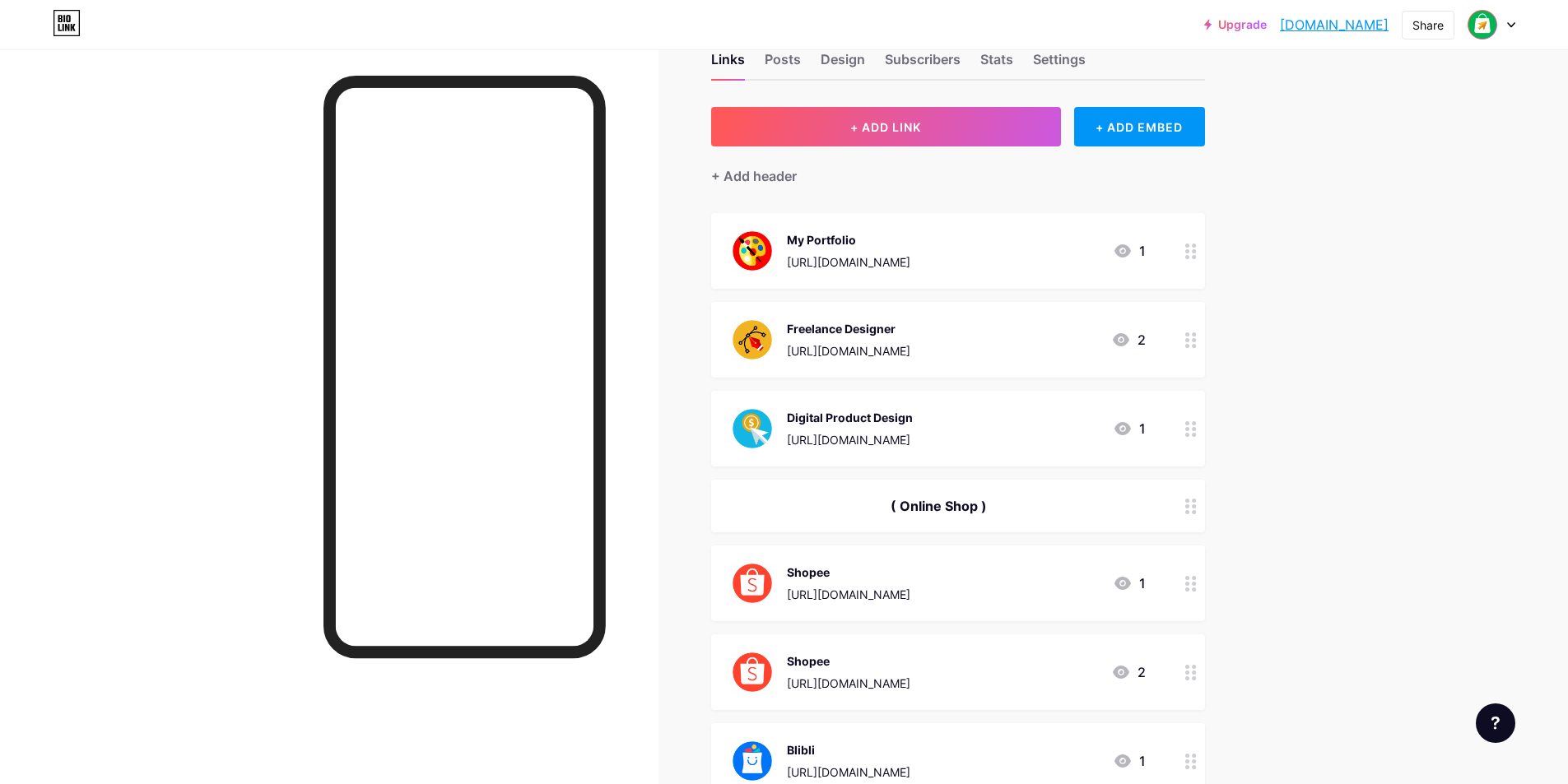
scroll to position [44, 0]
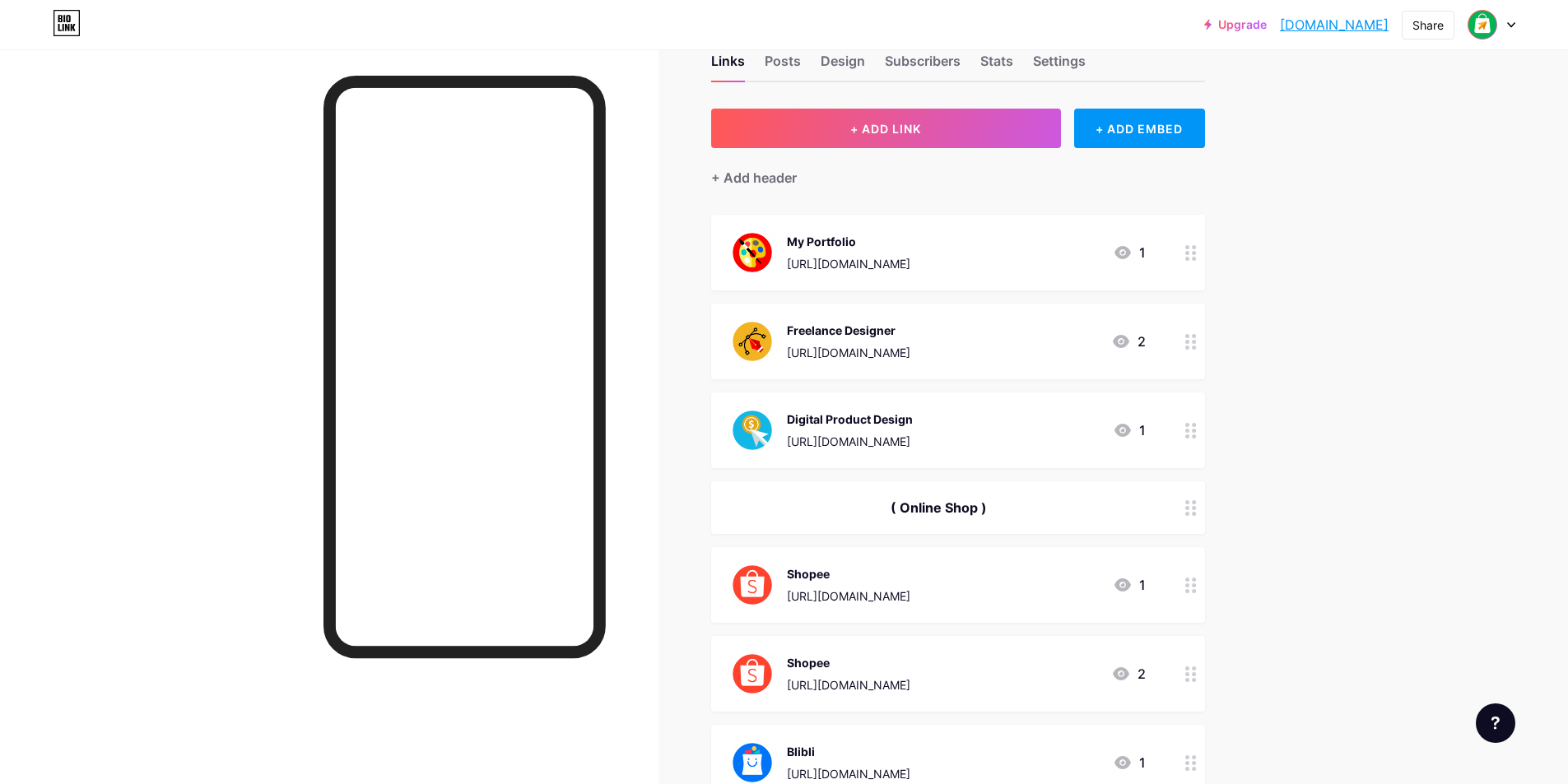
click at [1356, 28] on link "designshop.bio.link" at bounding box center [1333, 24] width 109 height 20
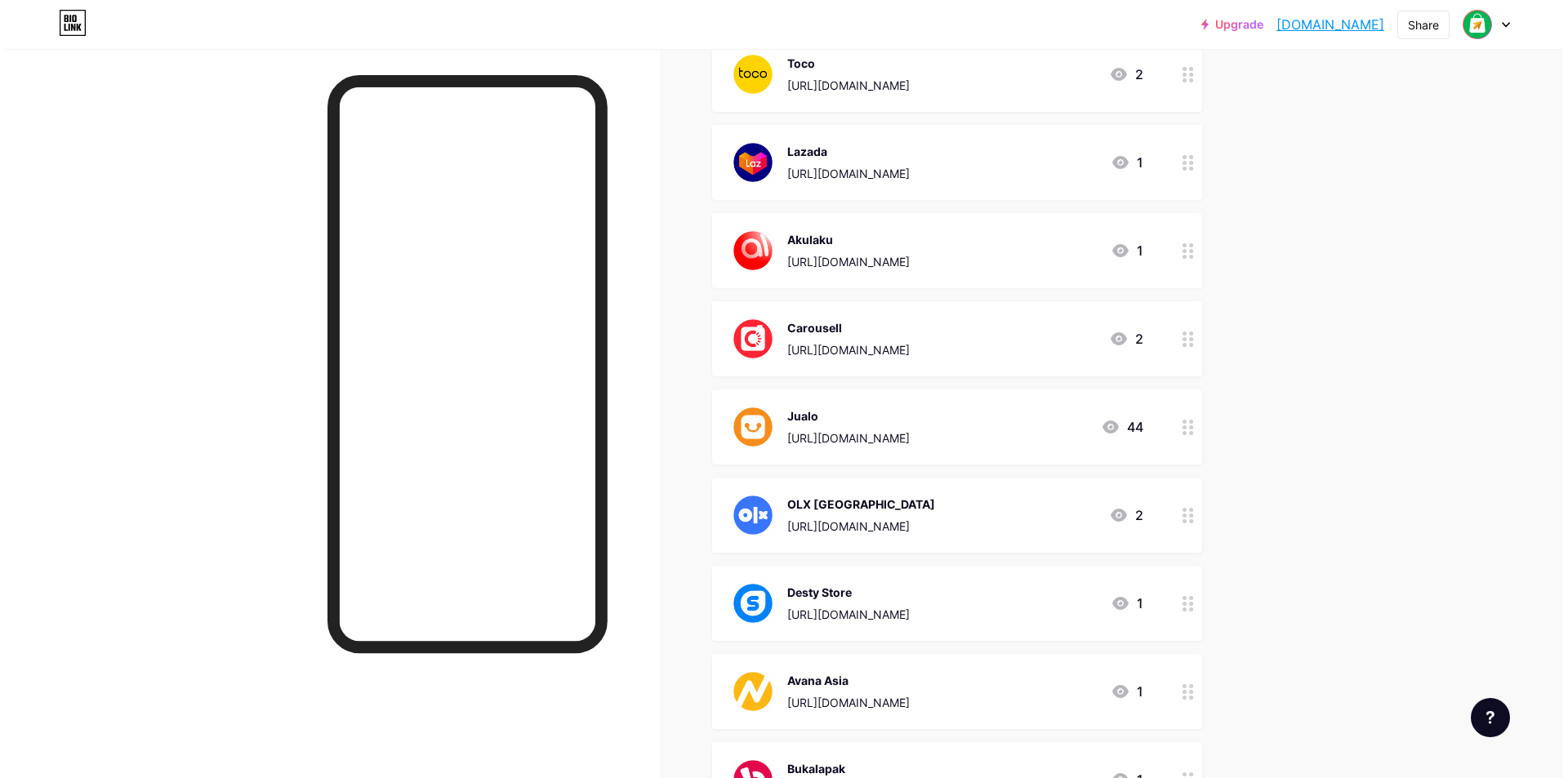
scroll to position [1024, 0]
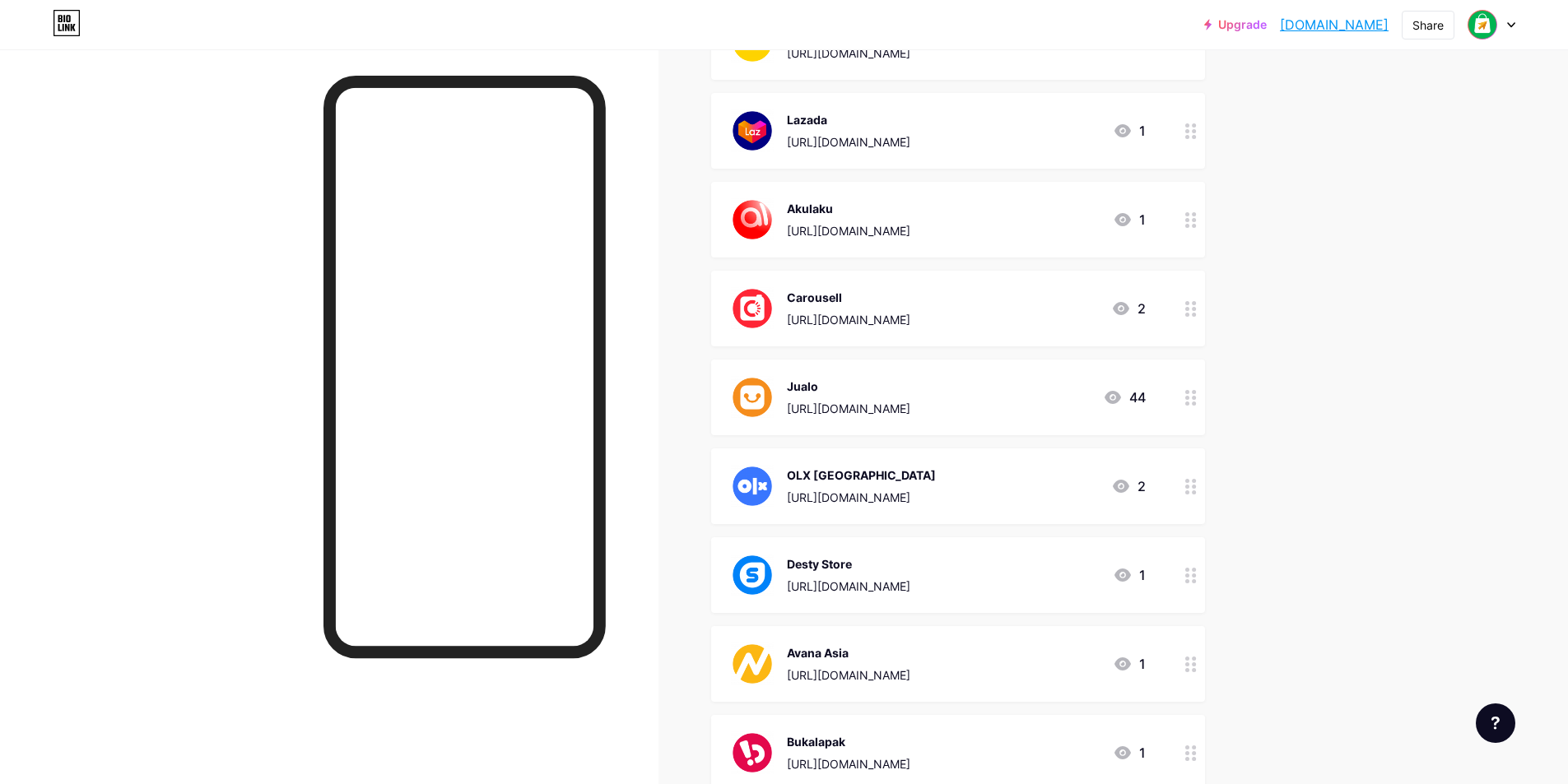
click at [1190, 308] on icon at bounding box center [1190, 308] width 12 height 15
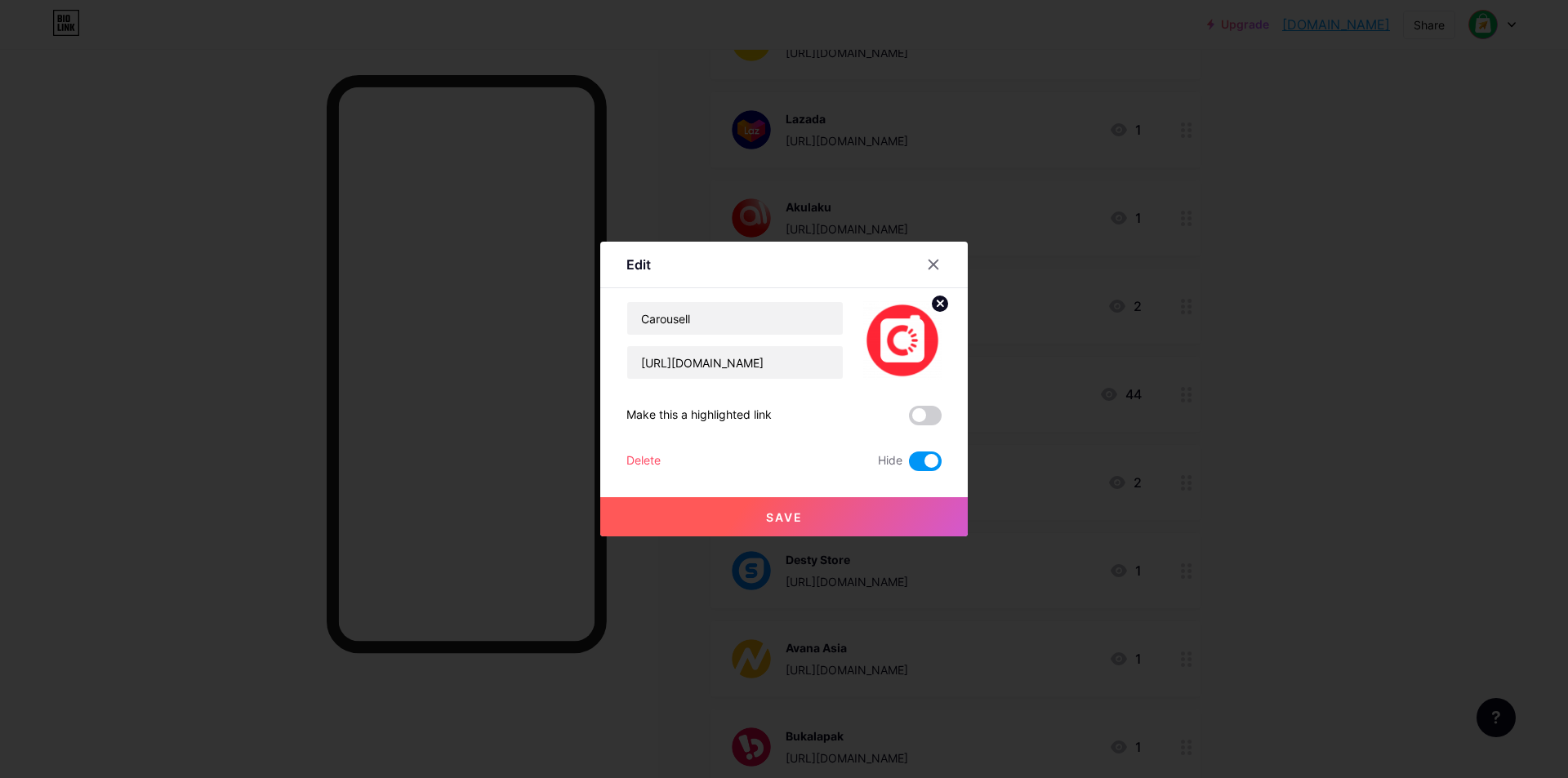
click at [921, 459] on span at bounding box center [925, 461] width 33 height 20
click at [909, 466] on input "checkbox" at bounding box center [909, 466] width 0 height 0
click at [784, 372] on input "https://id.carousell.com/muaraart" at bounding box center [735, 362] width 216 height 33
paste input "u/gitacreative/"
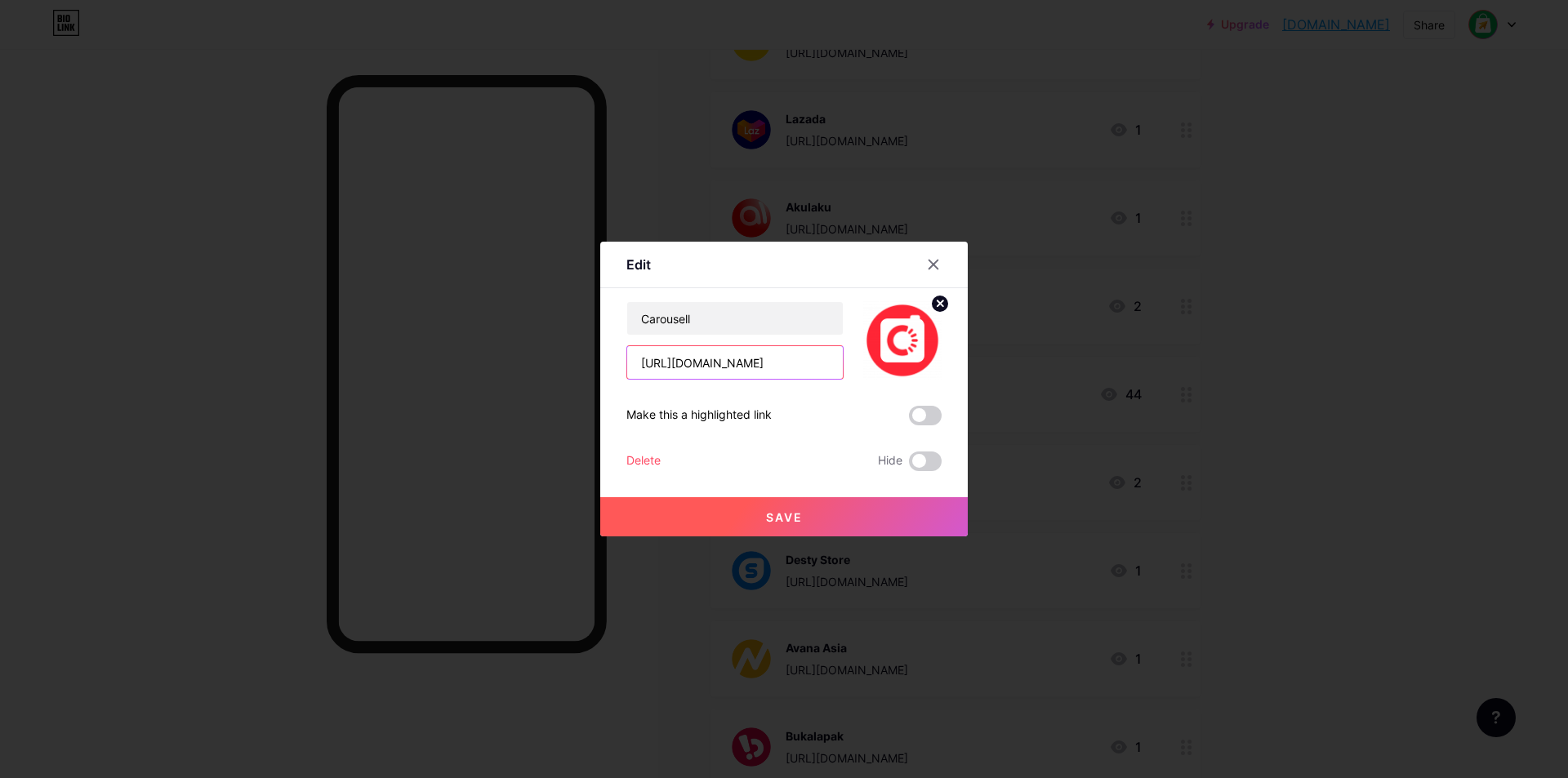
type input "https://id.carousell.com/u/gitacreative"
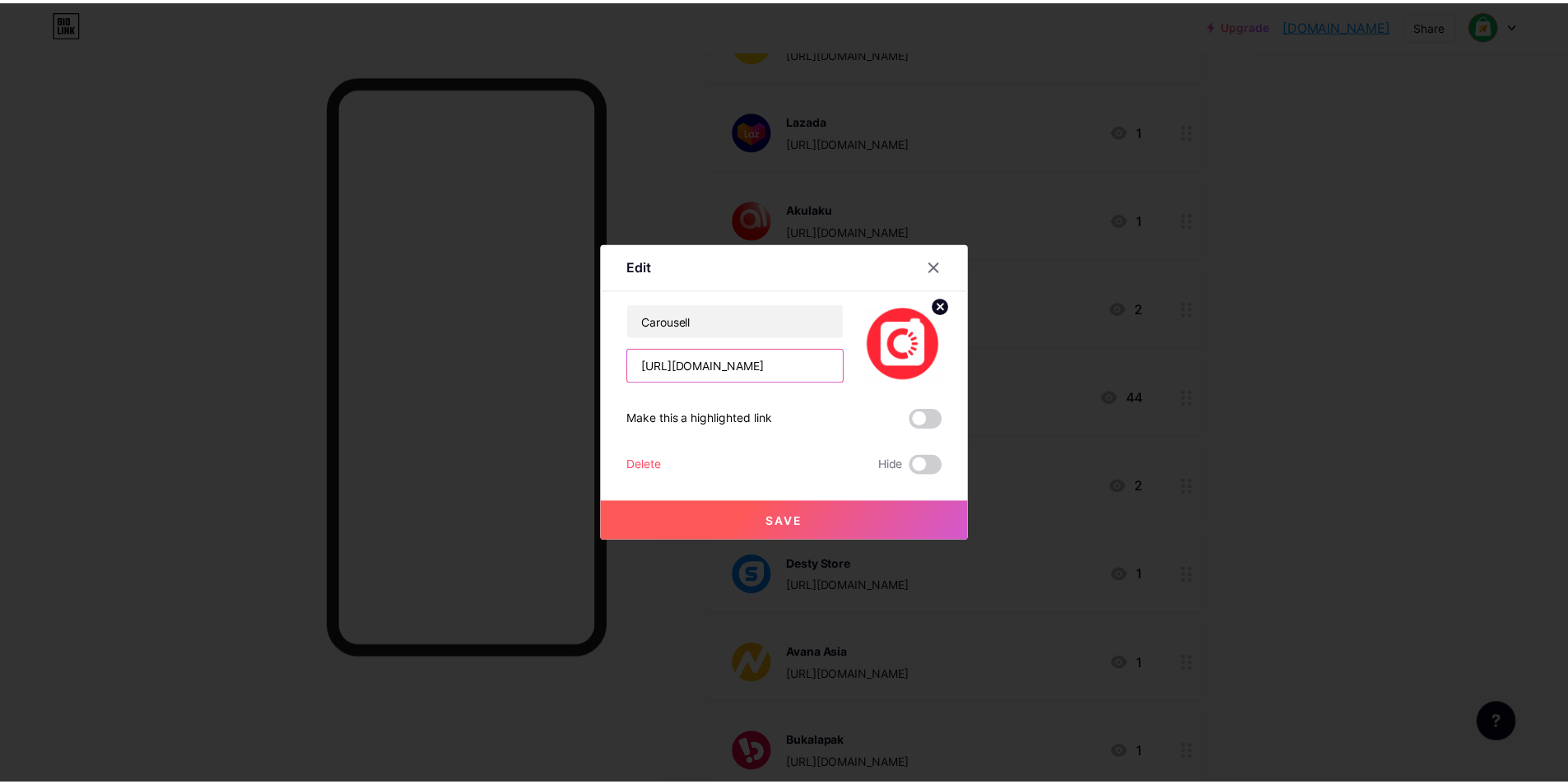
scroll to position [0, 0]
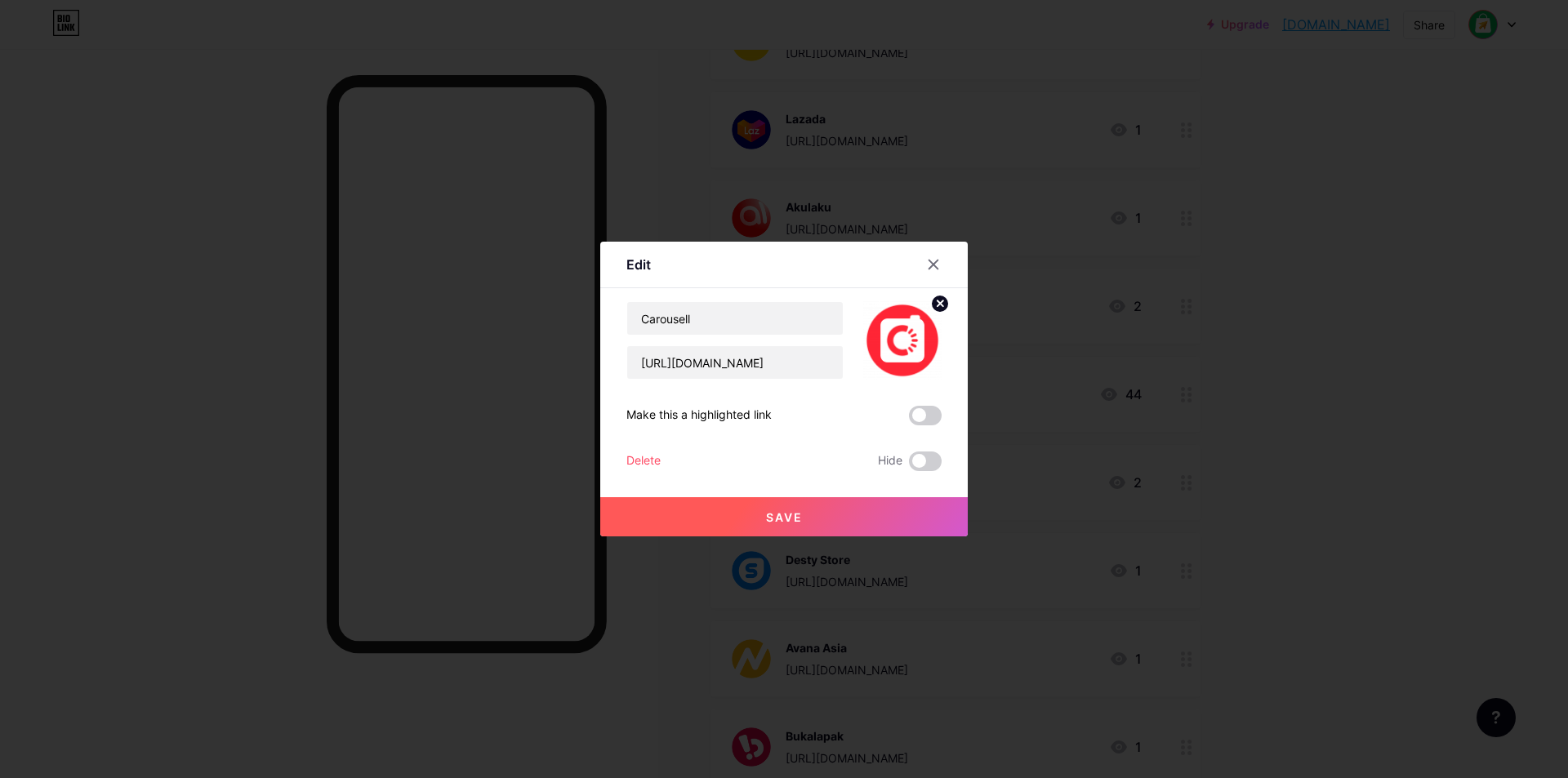
click at [892, 509] on button "Save" at bounding box center [784, 517] width 368 height 39
